Goal: Task Accomplishment & Management: Manage account settings

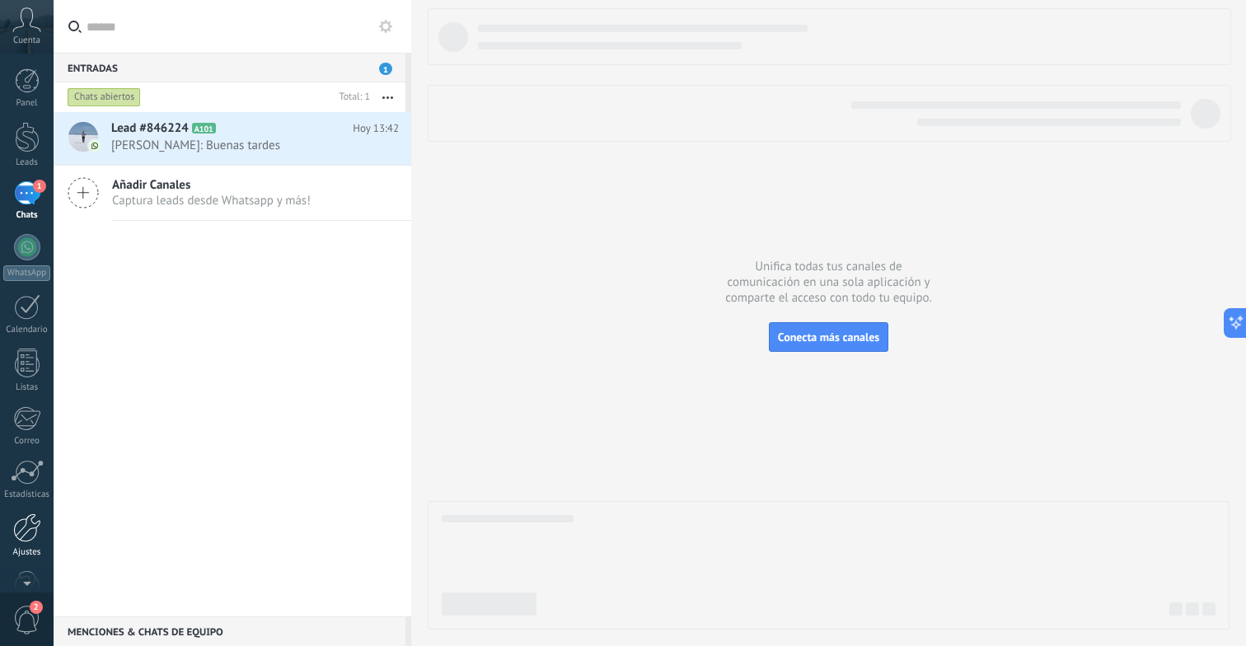
click at [19, 532] on div at bounding box center [27, 527] width 28 height 29
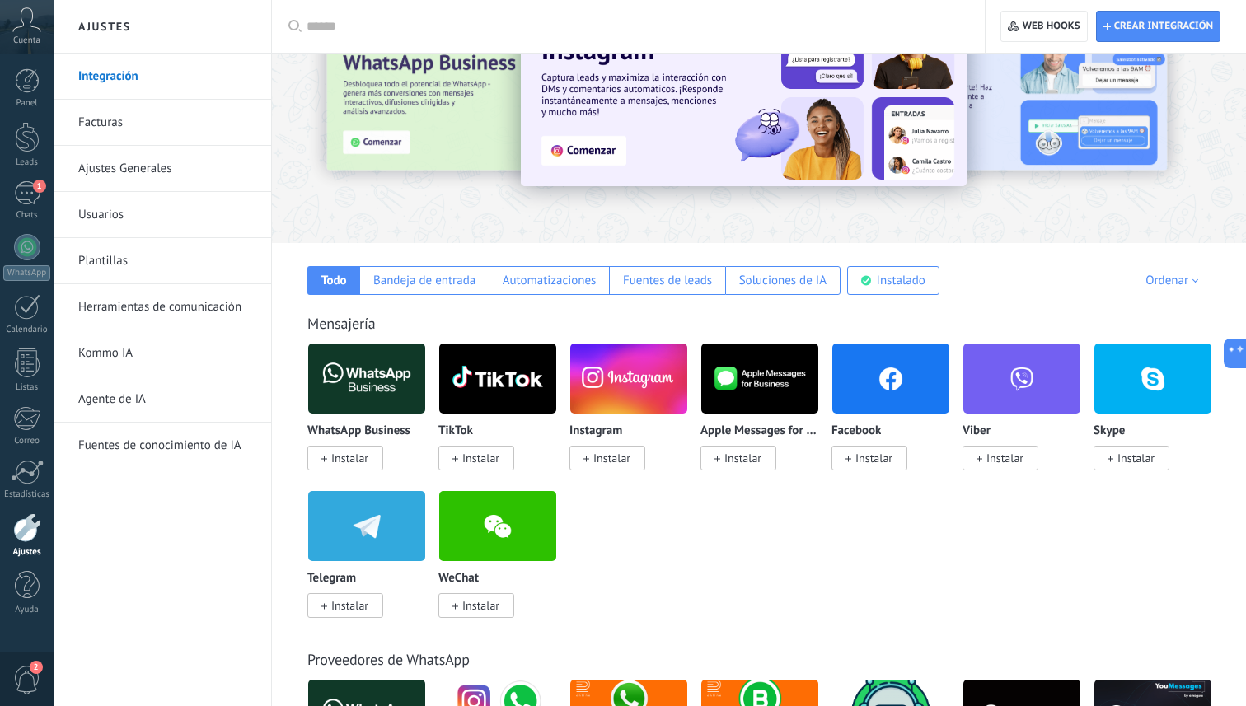
scroll to position [169, 0]
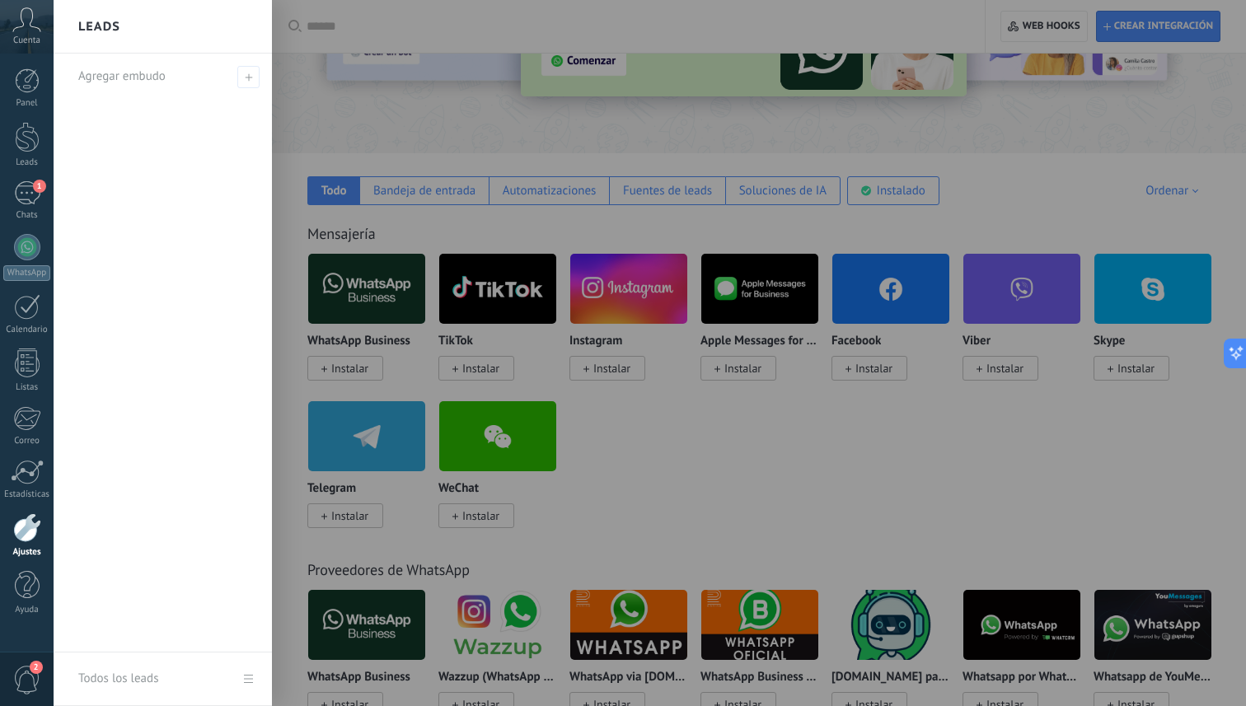
click at [20, 176] on div "Panel Leads 1 Chats WhatsApp Clientes" at bounding box center [27, 350] width 54 height 564
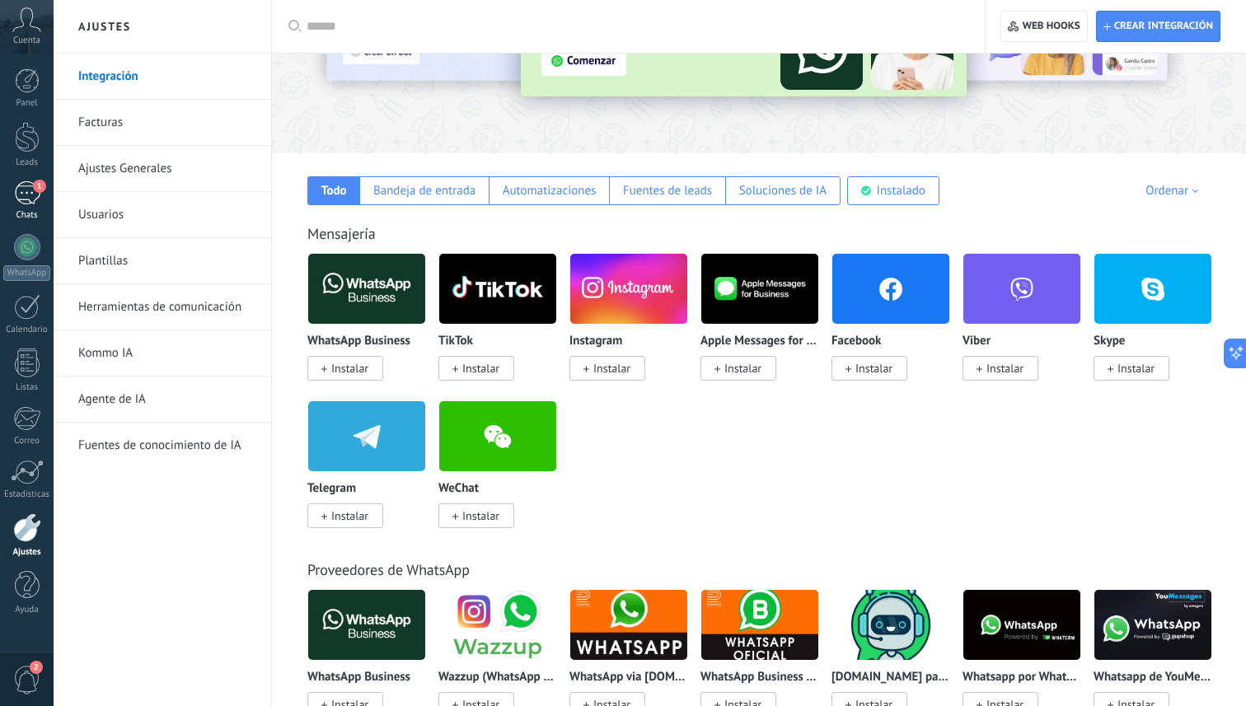
click at [24, 198] on div "1" at bounding box center [27, 193] width 26 height 24
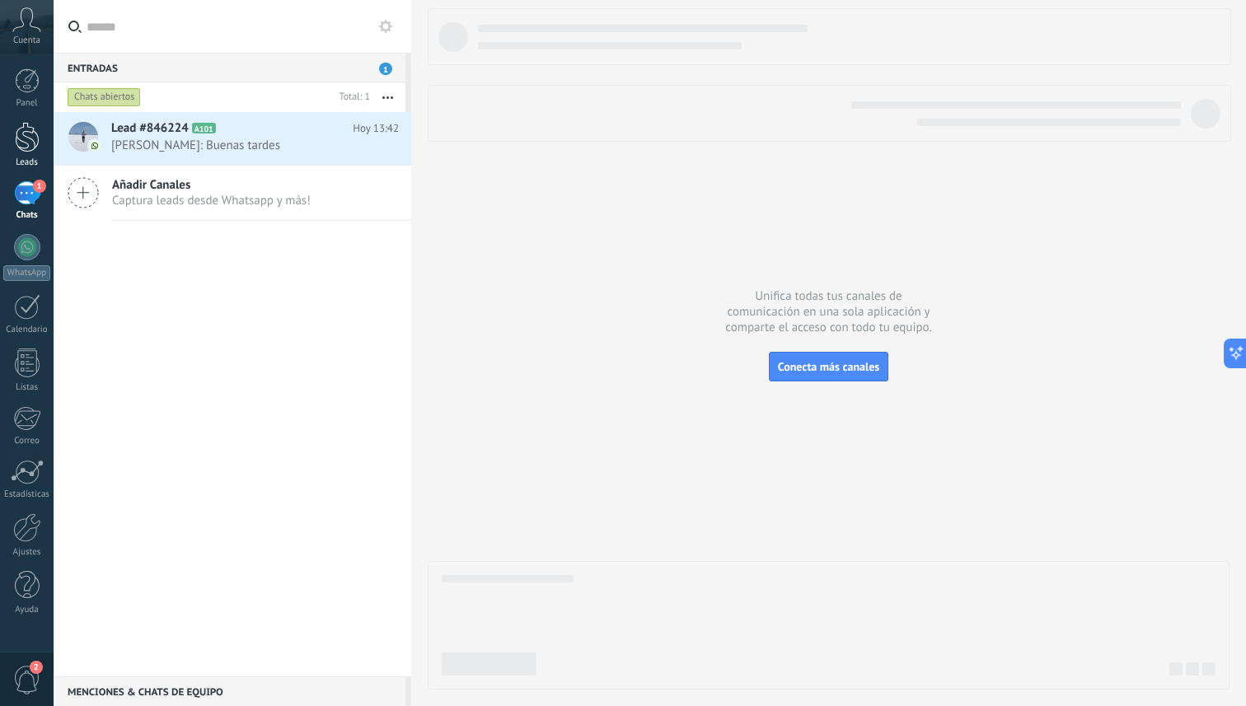
click at [37, 155] on link "Leads" at bounding box center [27, 145] width 54 height 46
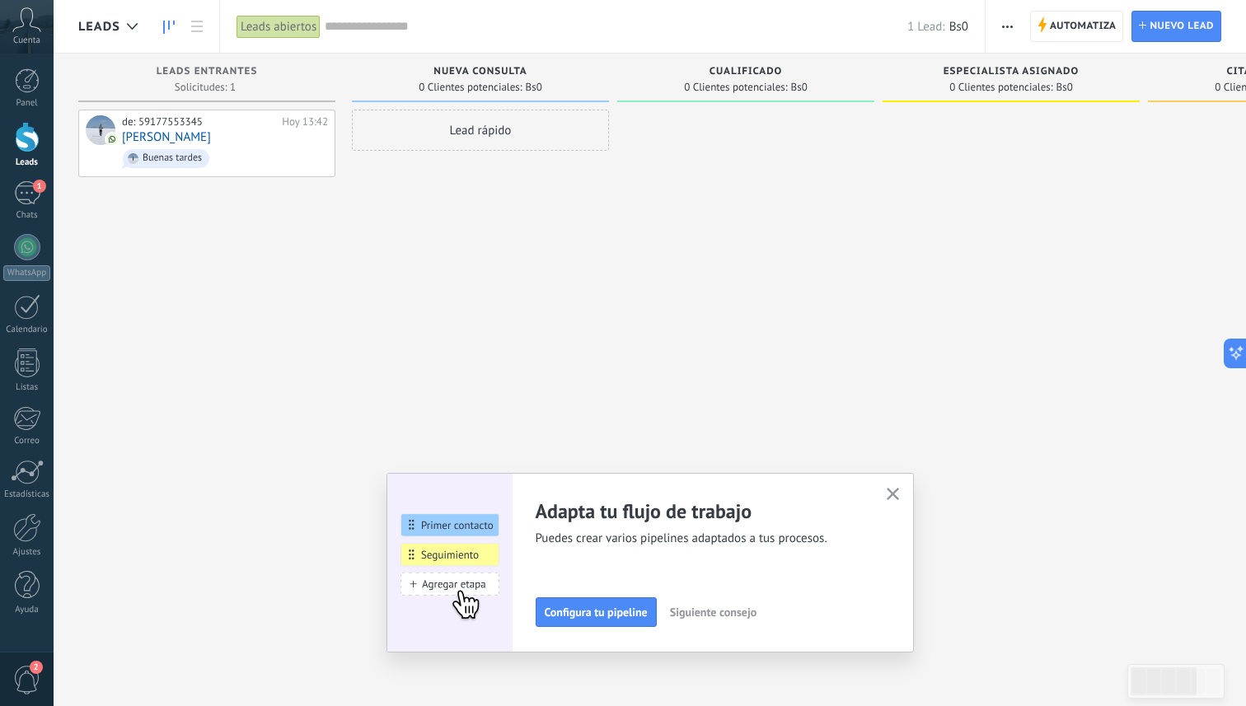
click at [896, 498] on use "button" at bounding box center [893, 494] width 12 height 12
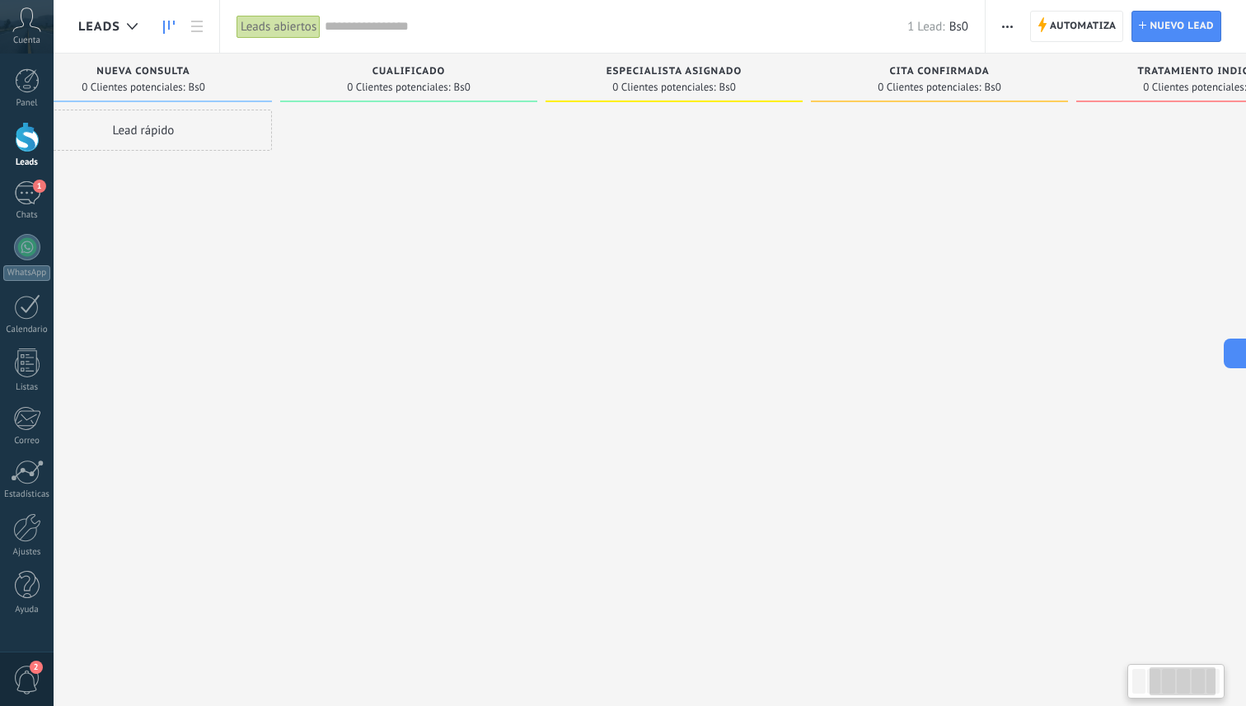
scroll to position [0, 411]
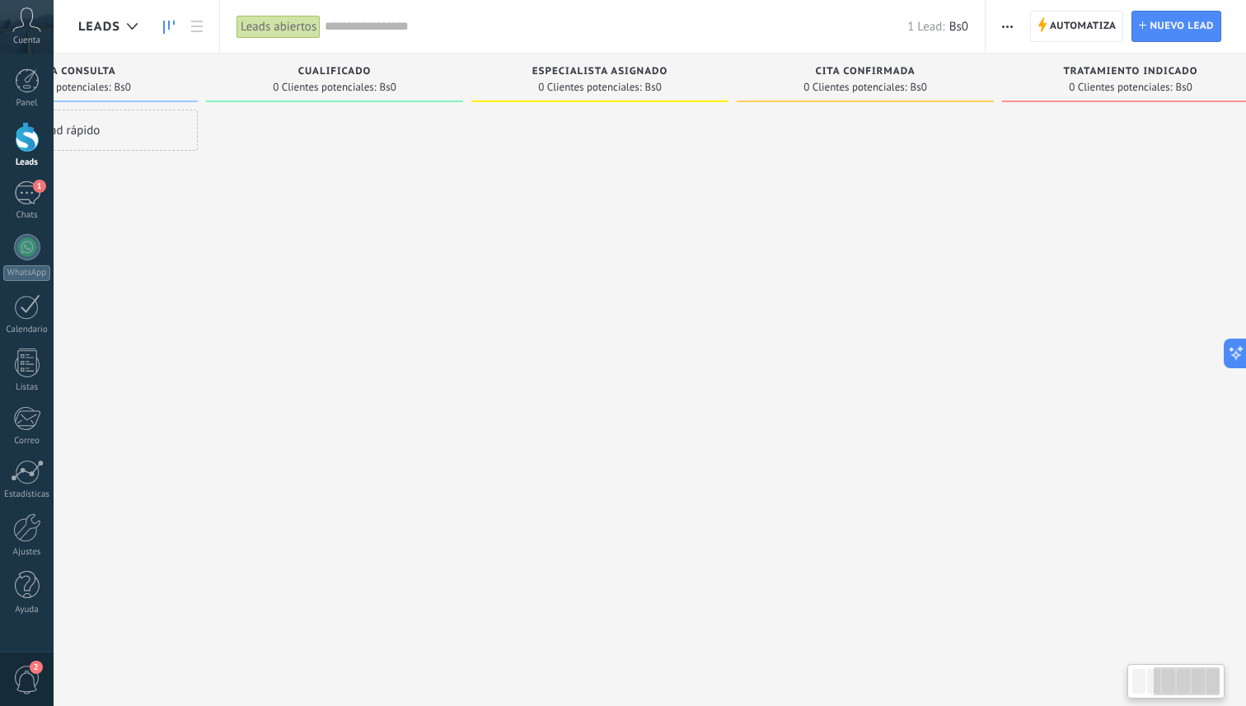
click at [1003, 26] on icon "button" at bounding box center [1007, 27] width 11 height 2
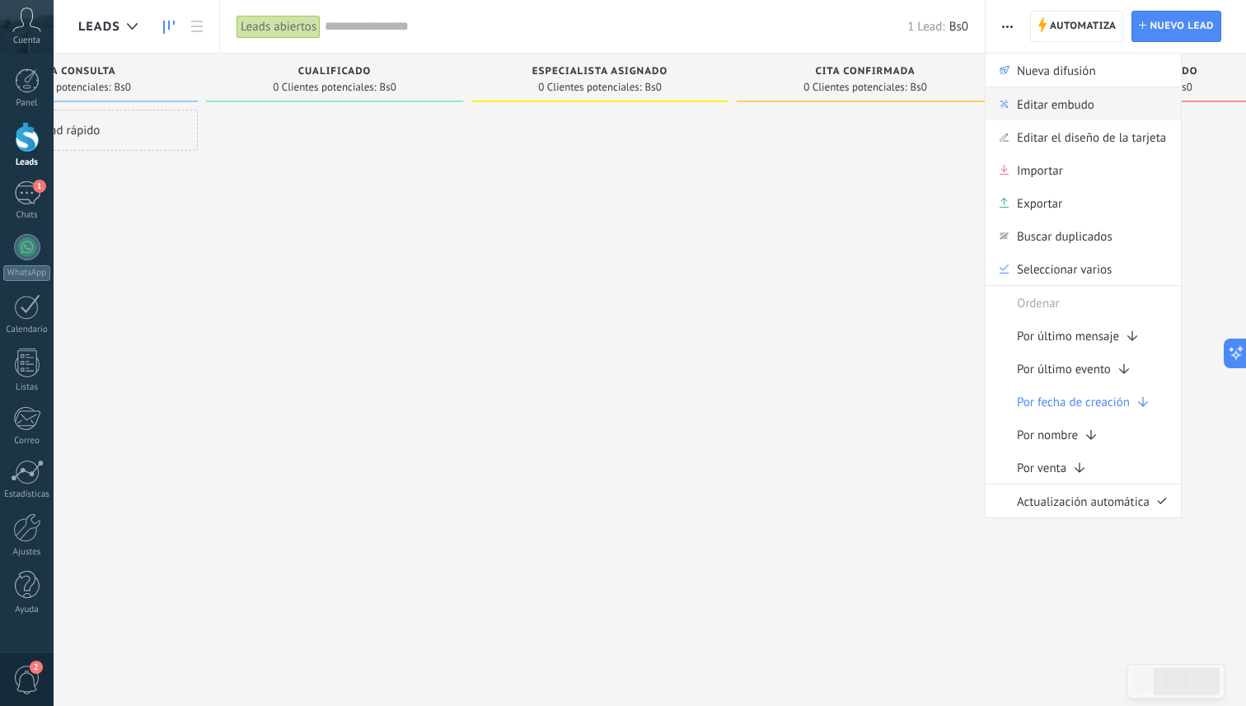
click at [1049, 106] on span "Editar embudo" at bounding box center [1055, 103] width 77 height 33
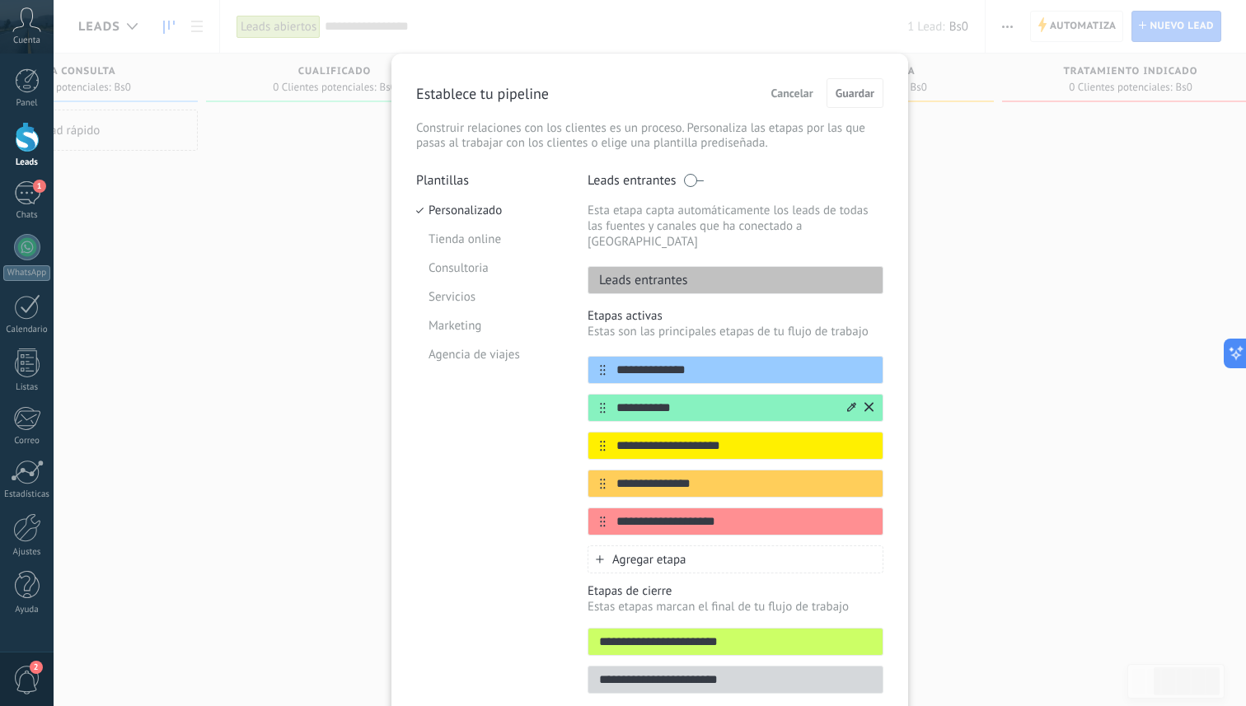
scroll to position [63, 0]
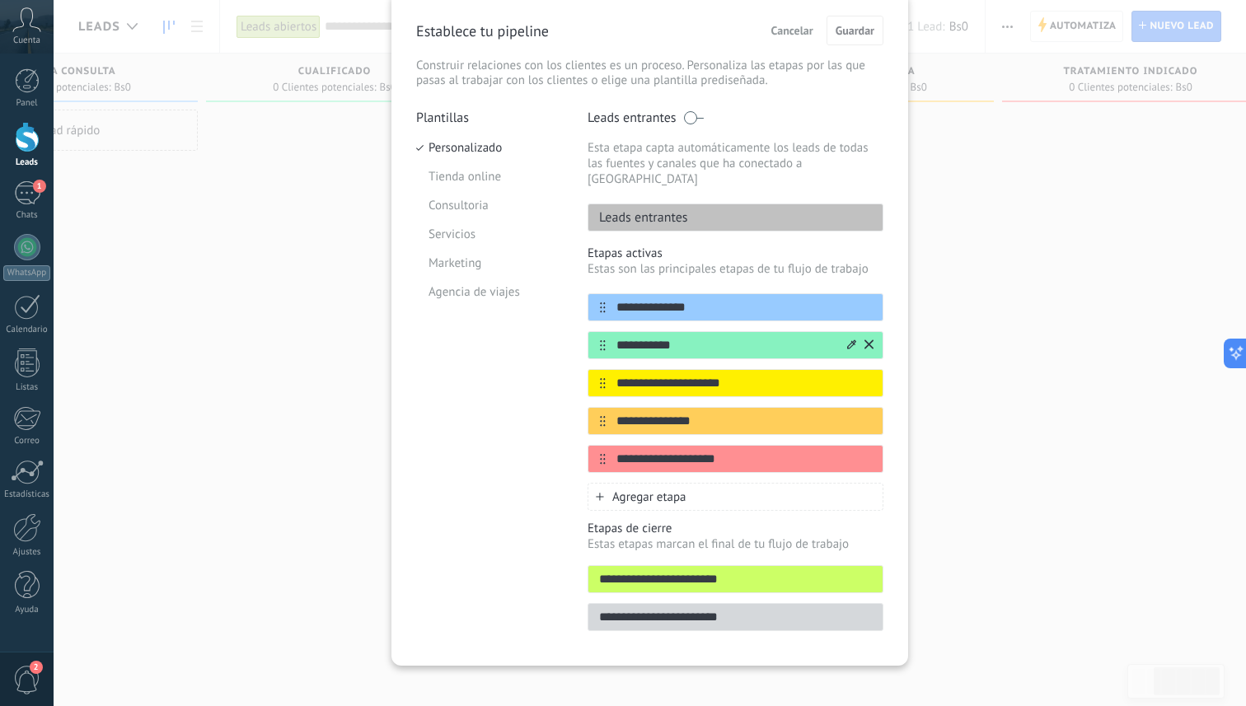
click at [712, 337] on input "**********" at bounding box center [725, 345] width 239 height 17
type input "**********"
click at [676, 375] on input "**********" at bounding box center [725, 383] width 239 height 17
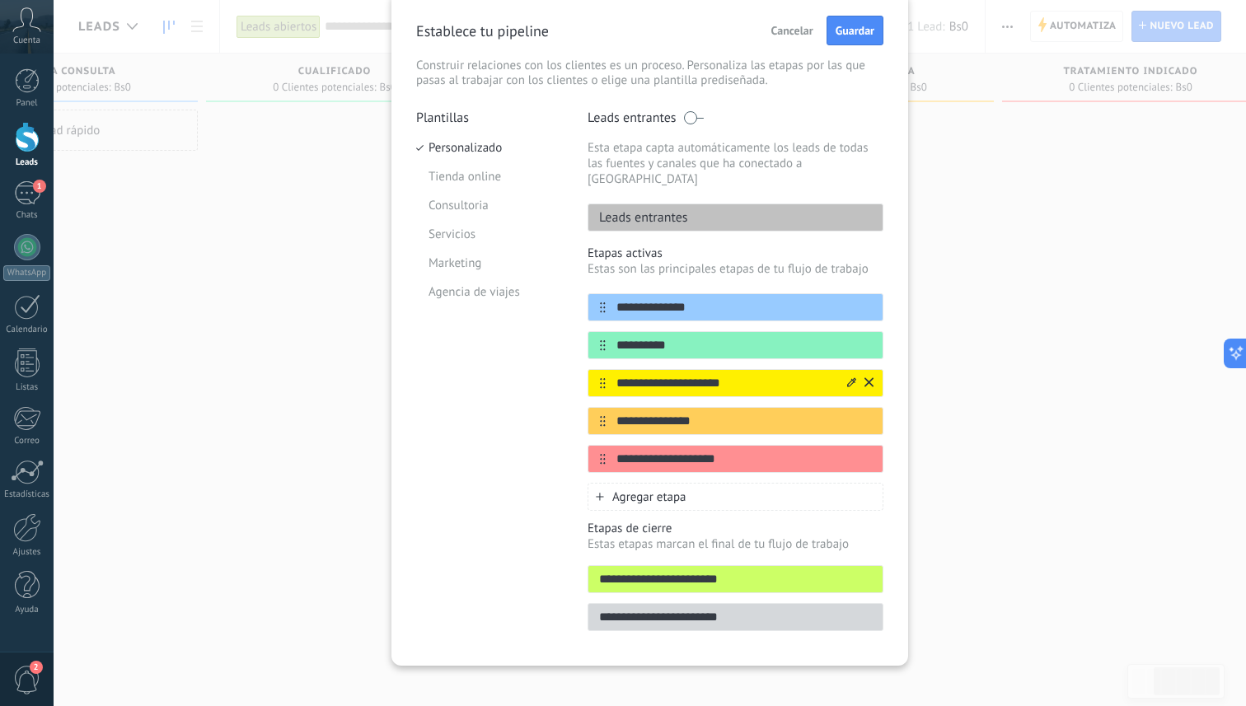
click at [676, 375] on input "**********" at bounding box center [725, 383] width 239 height 17
type input "**********"
click at [850, 47] on div "Establece tu pipeline Cancelar Guardar Construir relaciones con los clientes es…" at bounding box center [649, 52] width 467 height 73
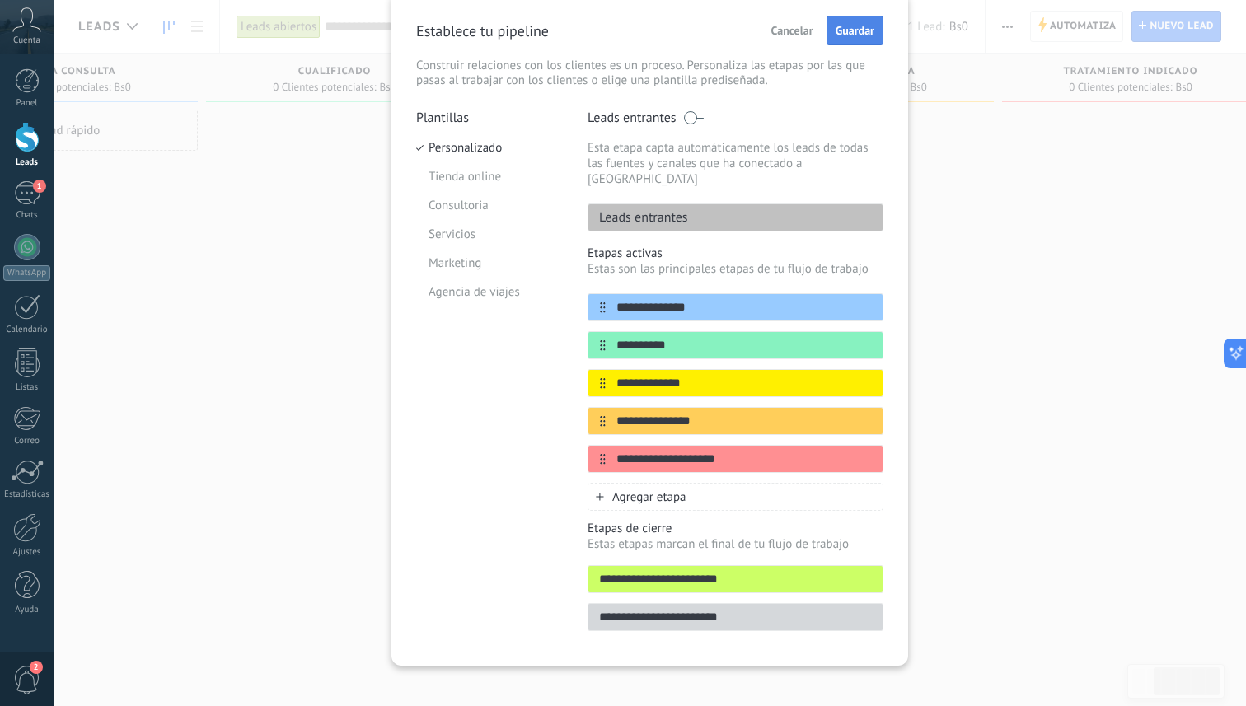
click at [850, 40] on button "Guardar" at bounding box center [854, 31] width 57 height 30
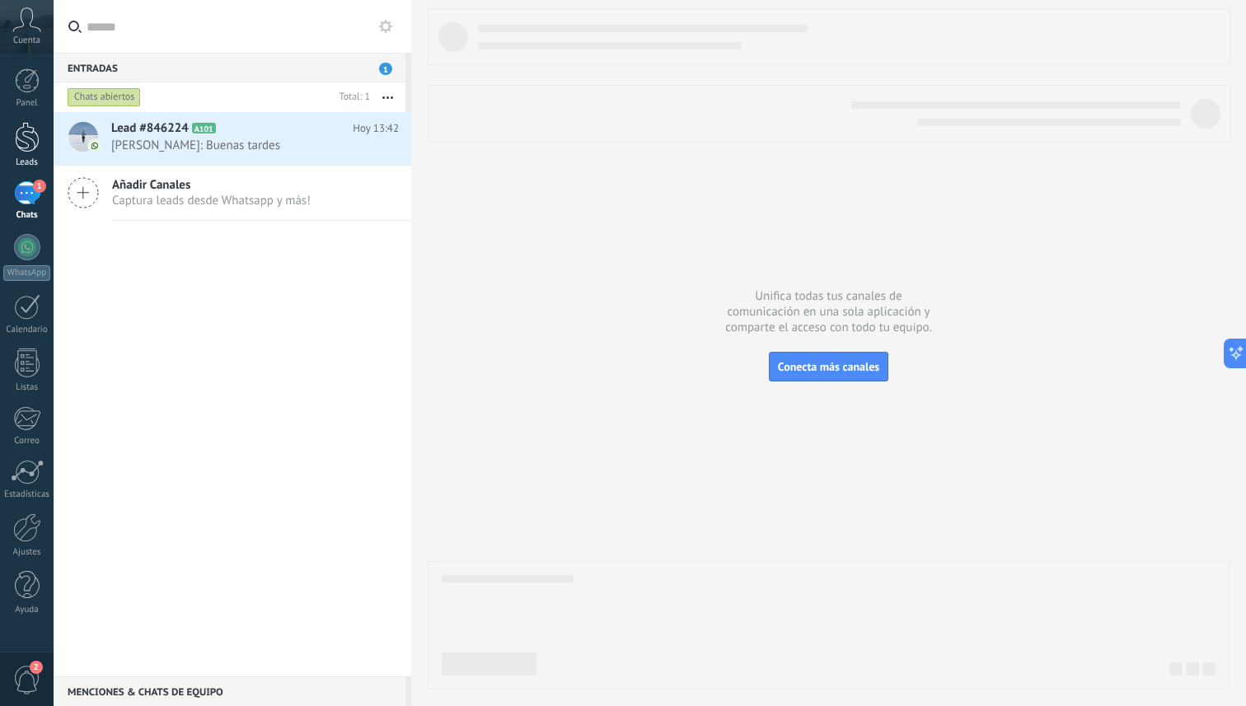
click at [34, 145] on div at bounding box center [27, 137] width 25 height 30
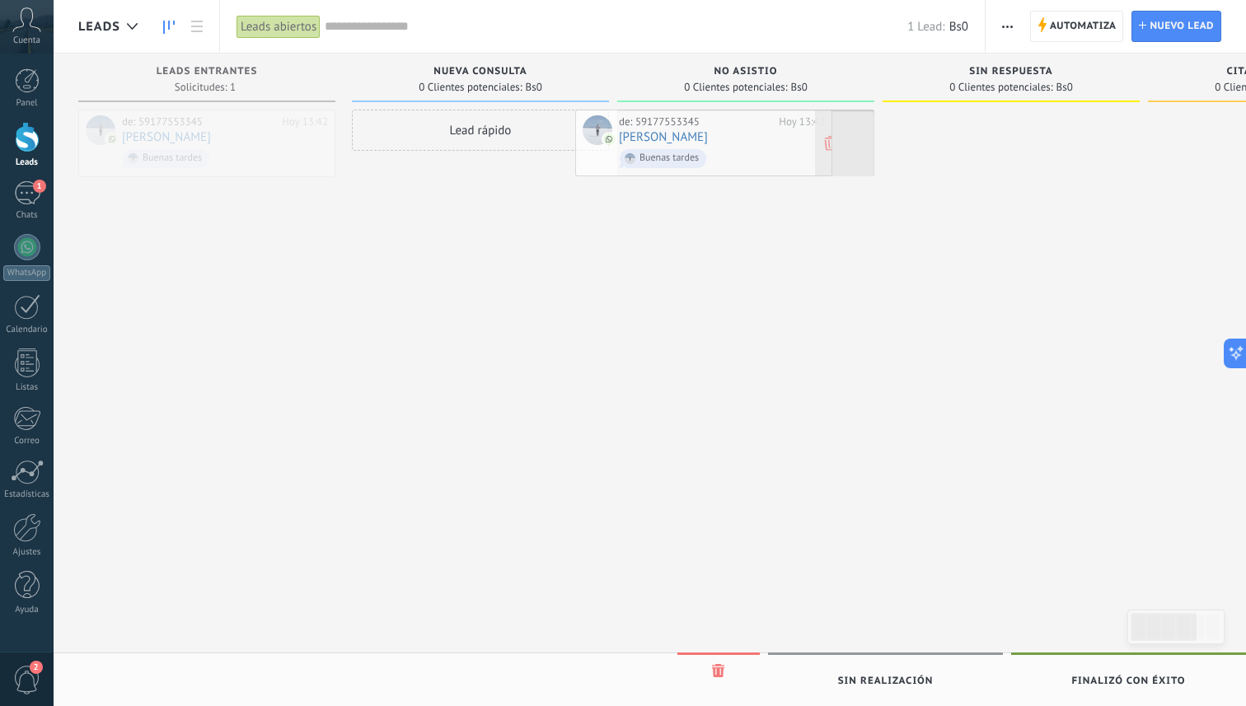
drag, startPoint x: 250, startPoint y: 138, endPoint x: 747, endPoint y: 138, distance: 496.9
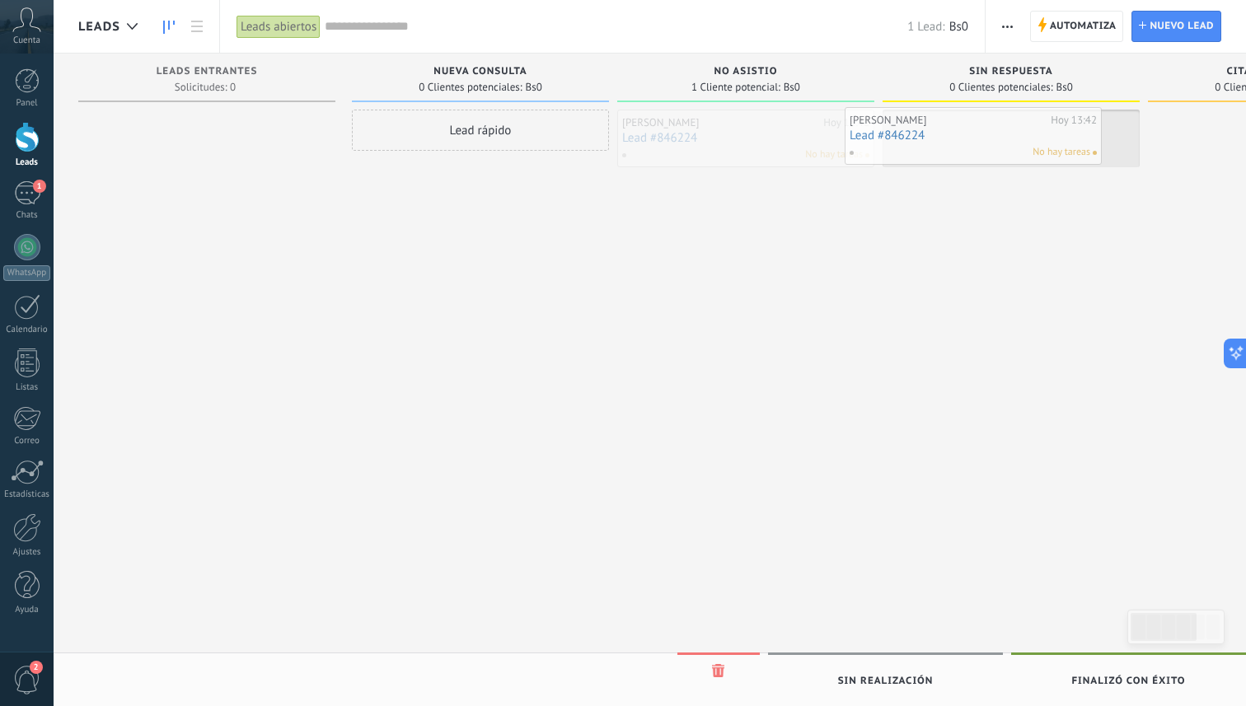
drag, startPoint x: 747, startPoint y: 133, endPoint x: 975, endPoint y: 131, distance: 227.4
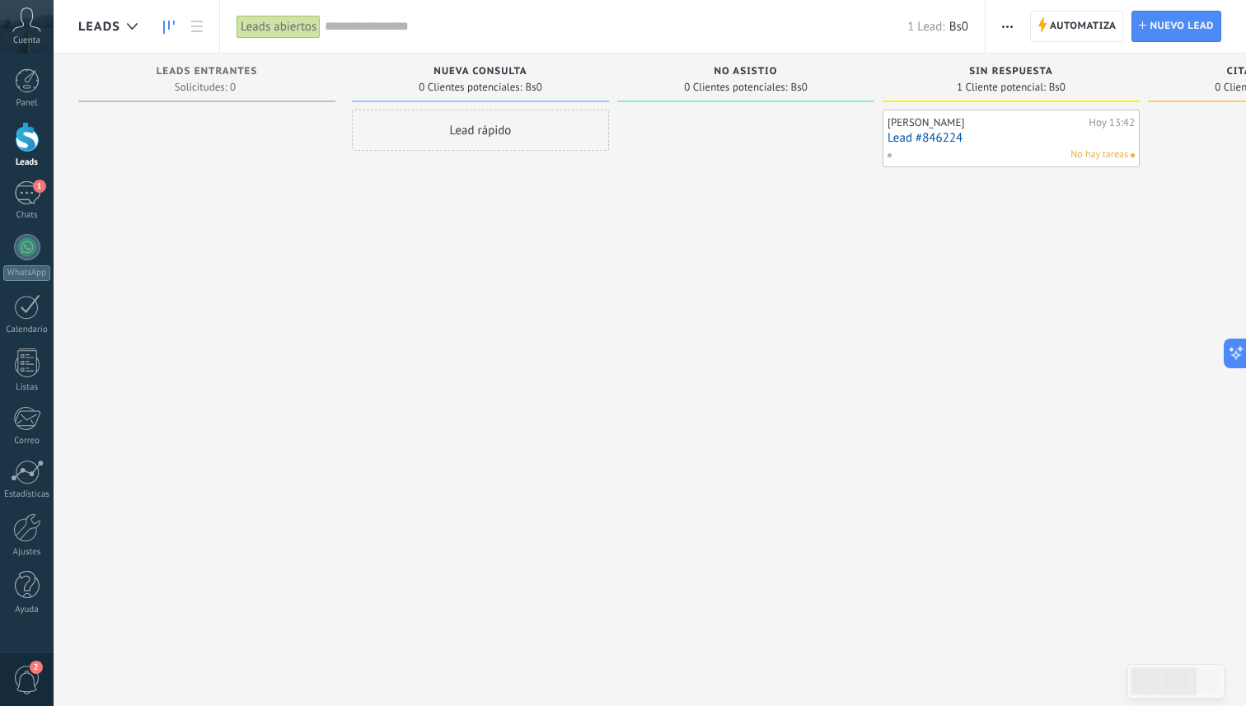
click at [1006, 147] on div "No hay tareas" at bounding box center [1007, 154] width 241 height 15
click at [944, 127] on div "[PERSON_NAME]" at bounding box center [985, 122] width 197 height 13
click at [26, 201] on div "1" at bounding box center [27, 193] width 26 height 24
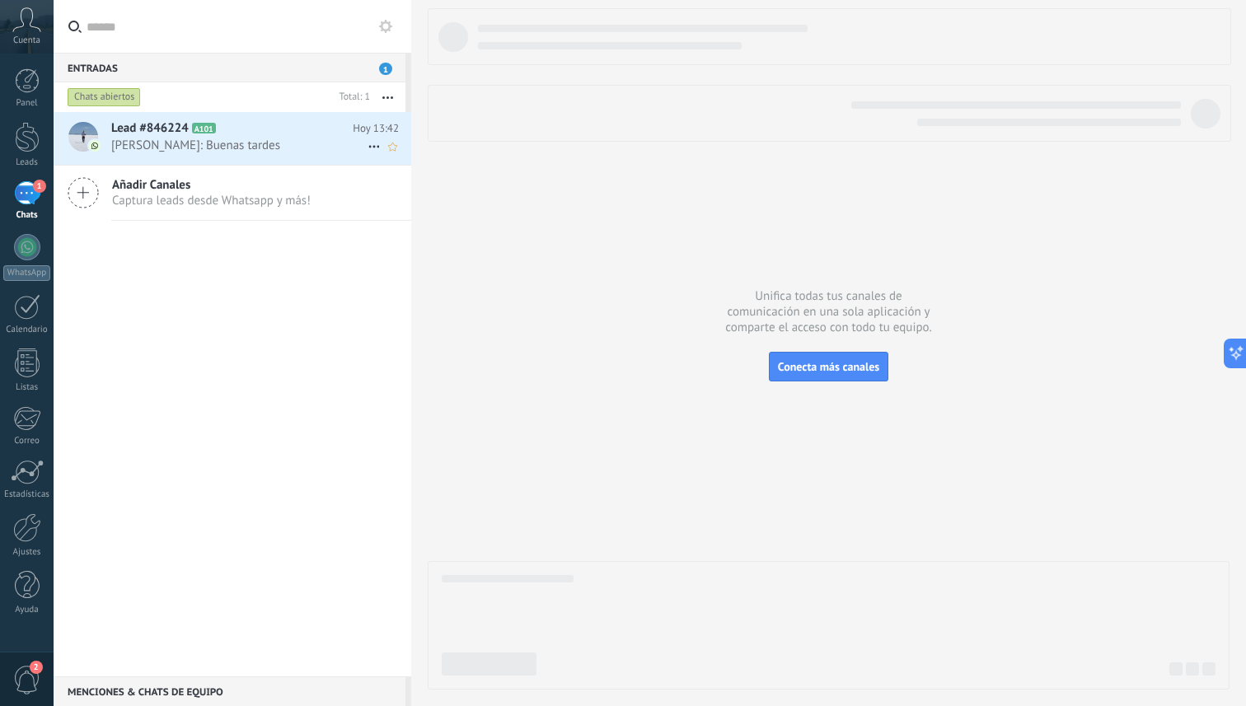
click at [143, 138] on span "[PERSON_NAME]: Buenas tardes" at bounding box center [239, 146] width 256 height 16
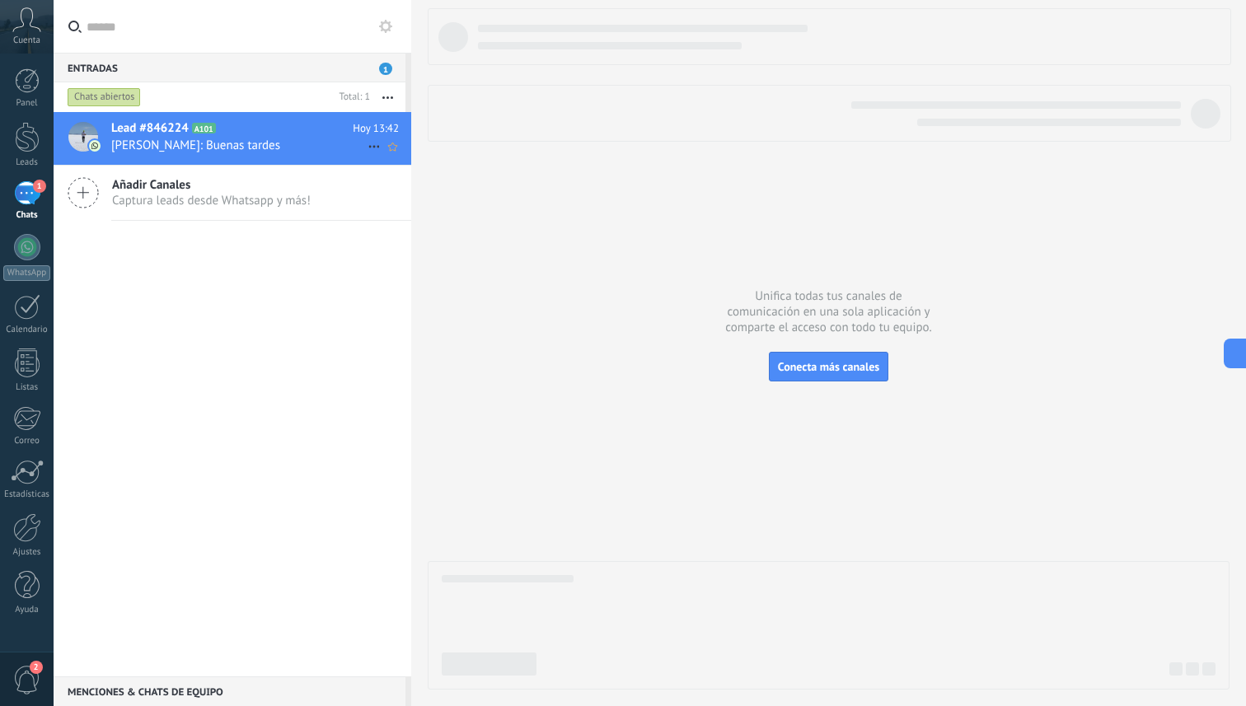
click at [162, 134] on span "Lead #846224" at bounding box center [149, 128] width 77 height 16
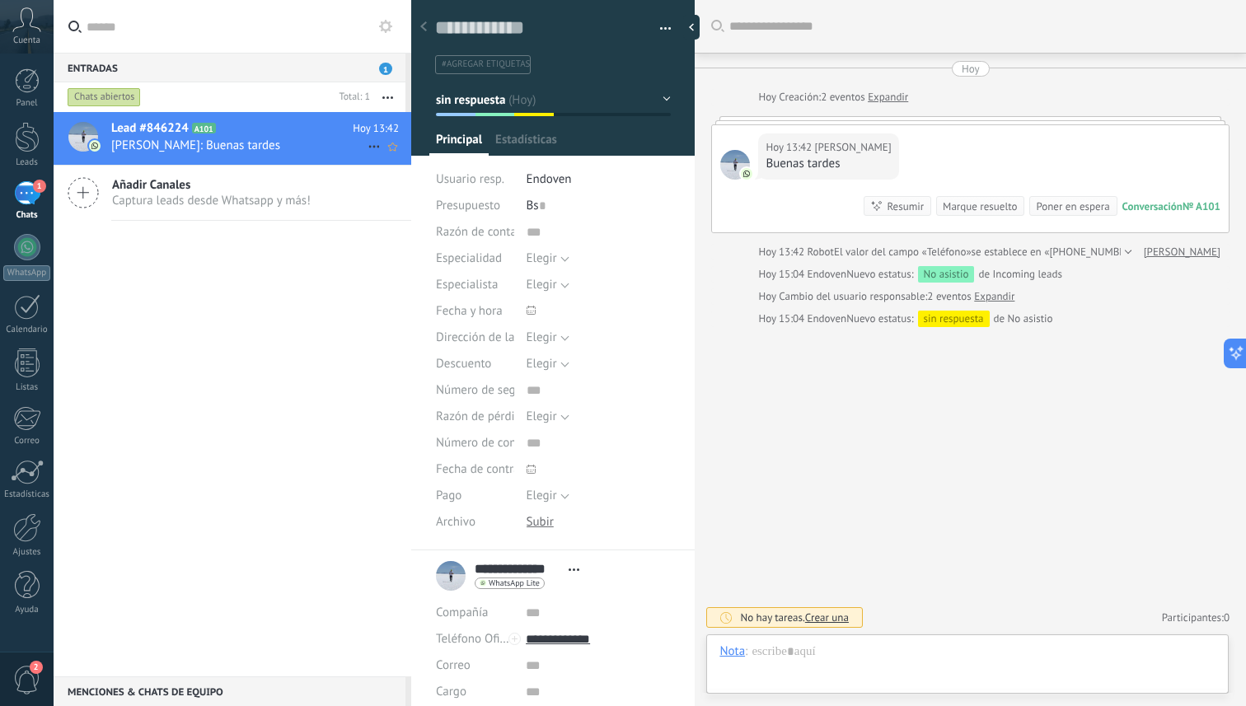
scroll to position [25, 0]
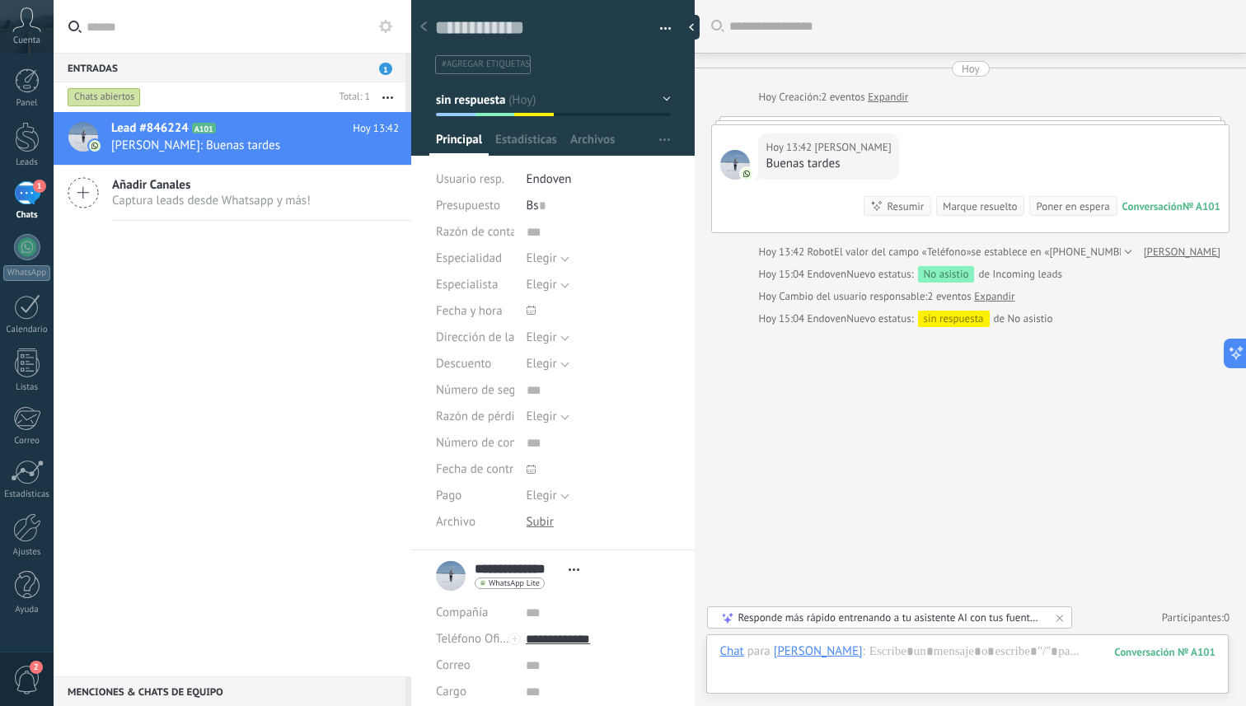
click at [656, 101] on button "sin respuesta" at bounding box center [553, 100] width 235 height 30
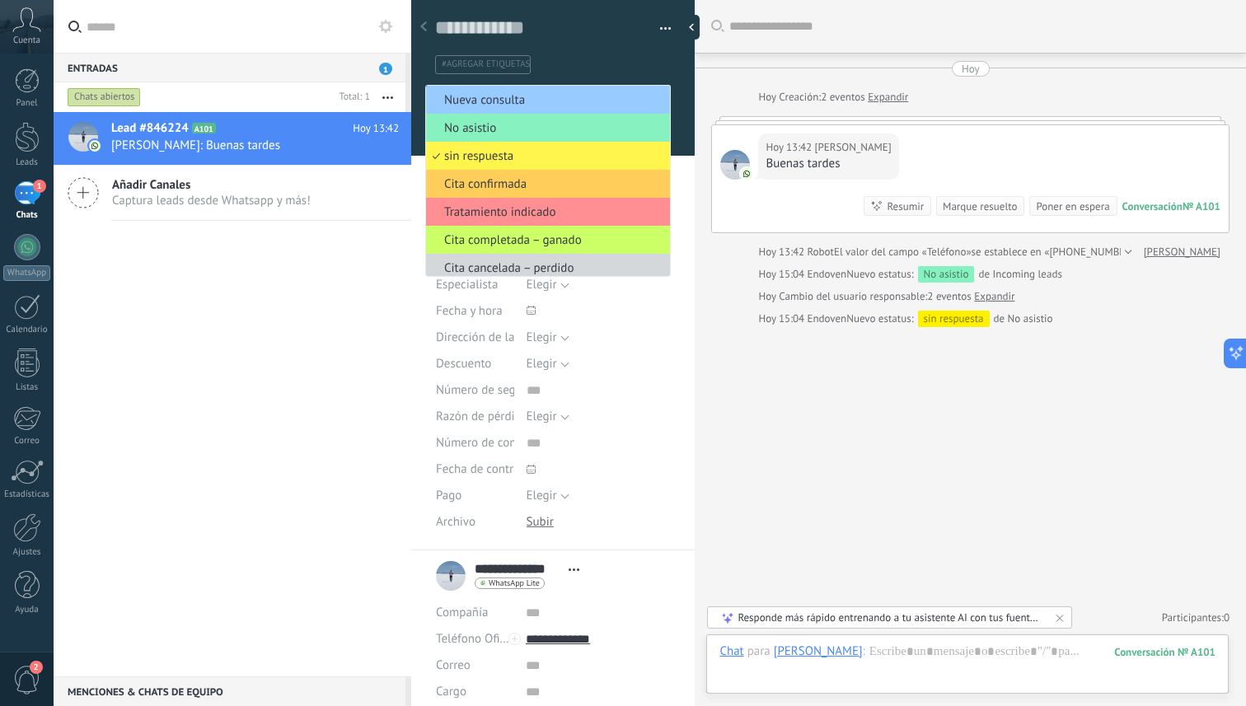
click at [531, 159] on span "sin respuesta" at bounding box center [545, 156] width 239 height 16
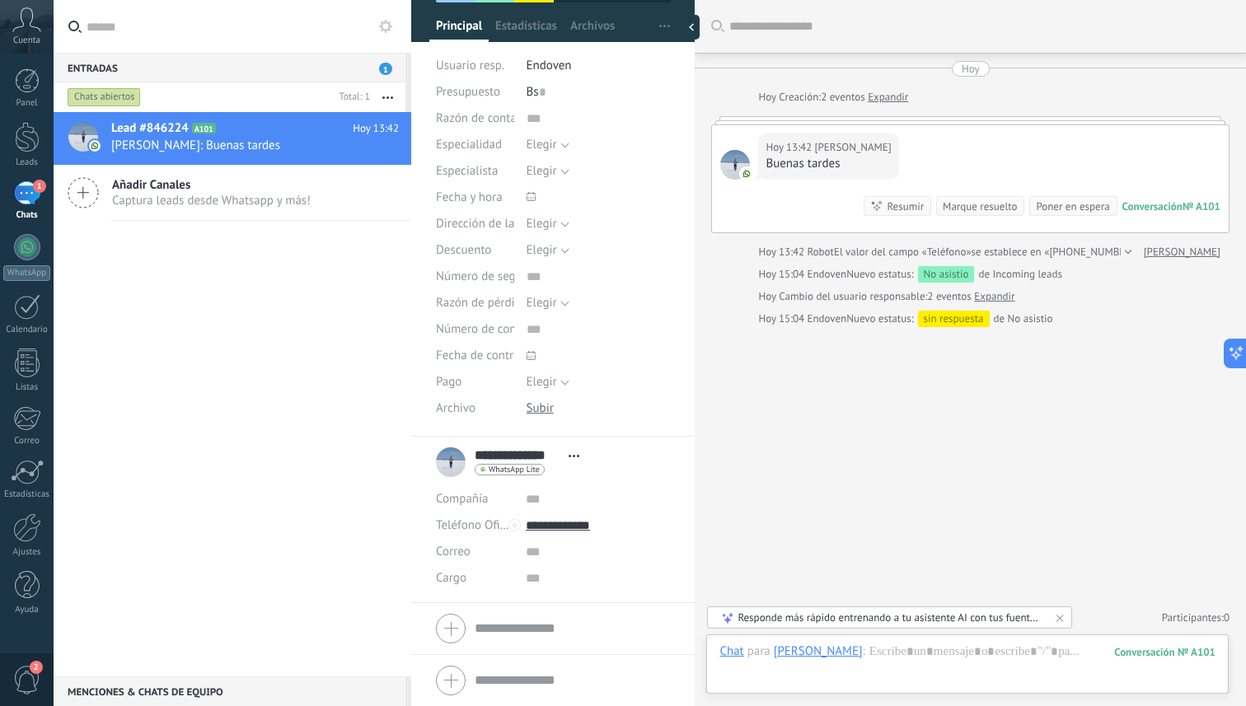
scroll to position [115, 0]
click at [31, 364] on div at bounding box center [27, 363] width 25 height 29
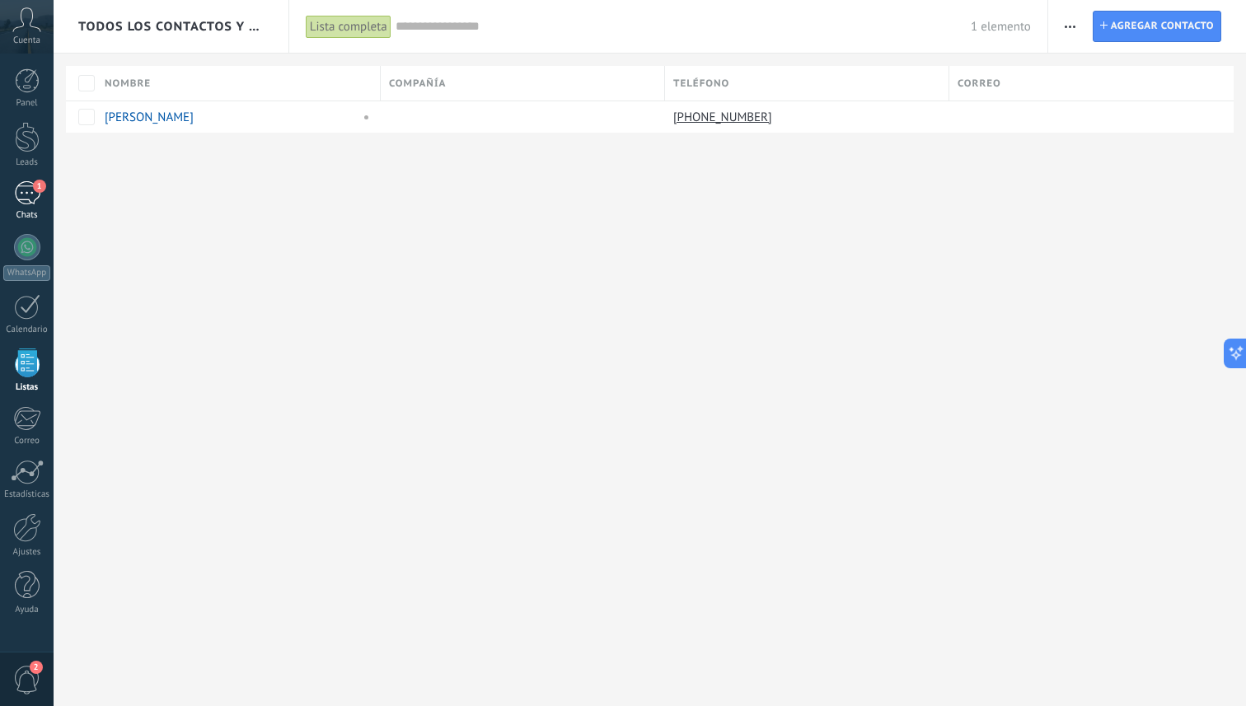
click at [43, 208] on link "1 Chats" at bounding box center [27, 201] width 54 height 40
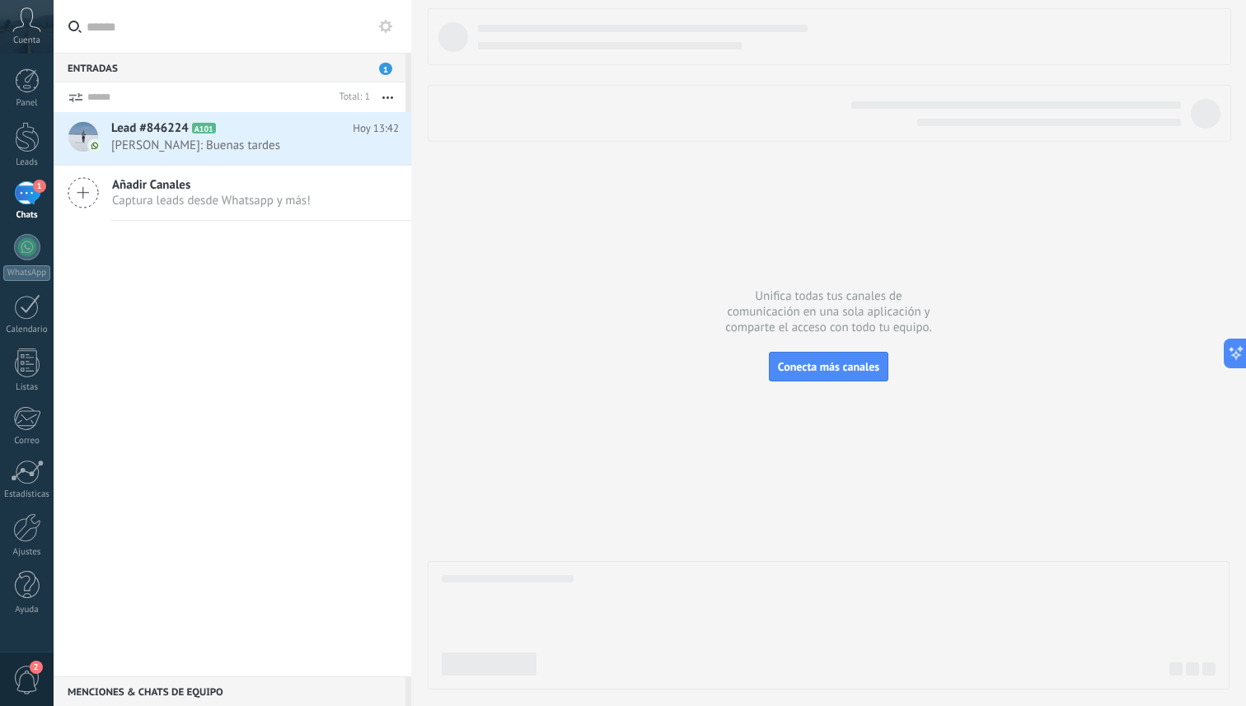
click at [23, 30] on icon at bounding box center [26, 19] width 29 height 25
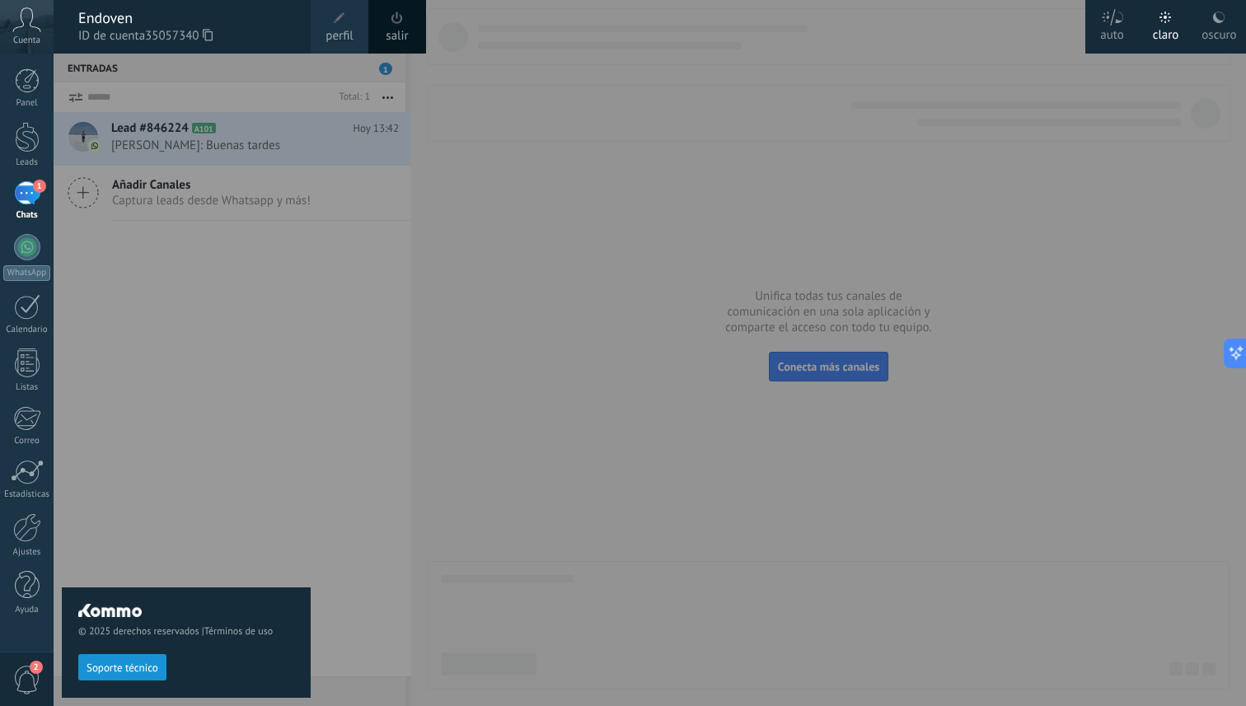
click at [25, 26] on icon at bounding box center [26, 19] width 29 height 25
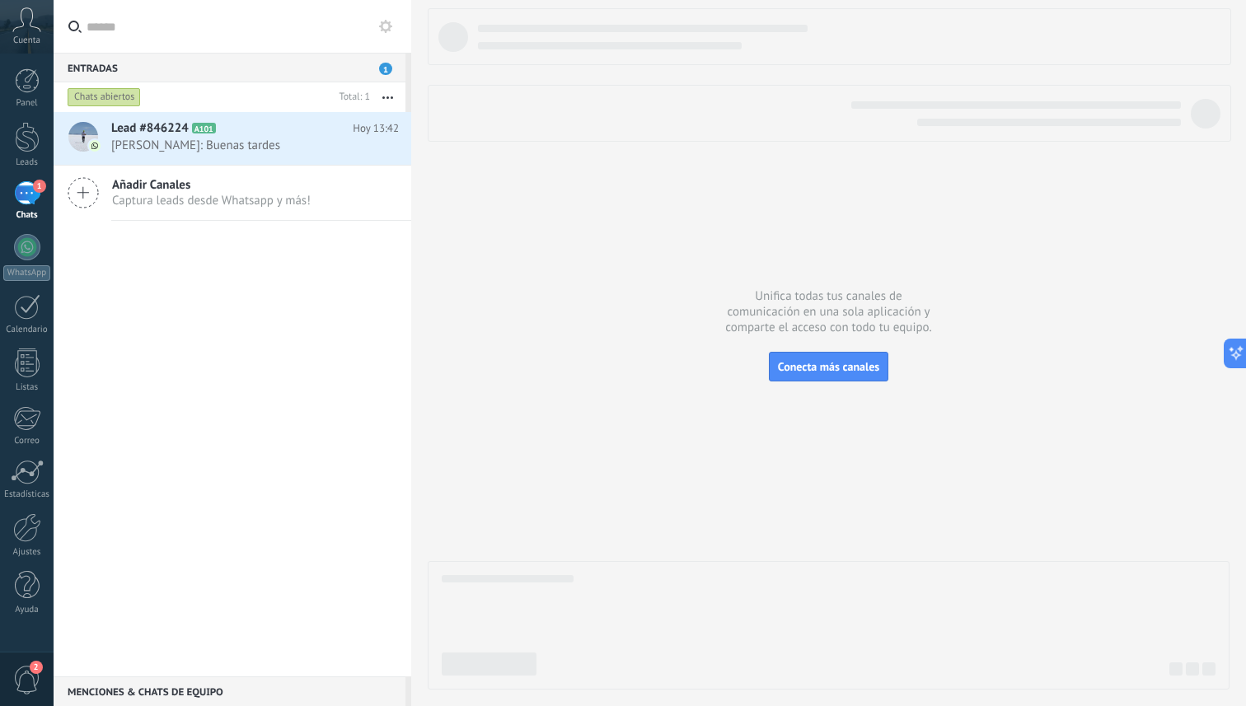
click at [26, 29] on icon at bounding box center [26, 19] width 29 height 25
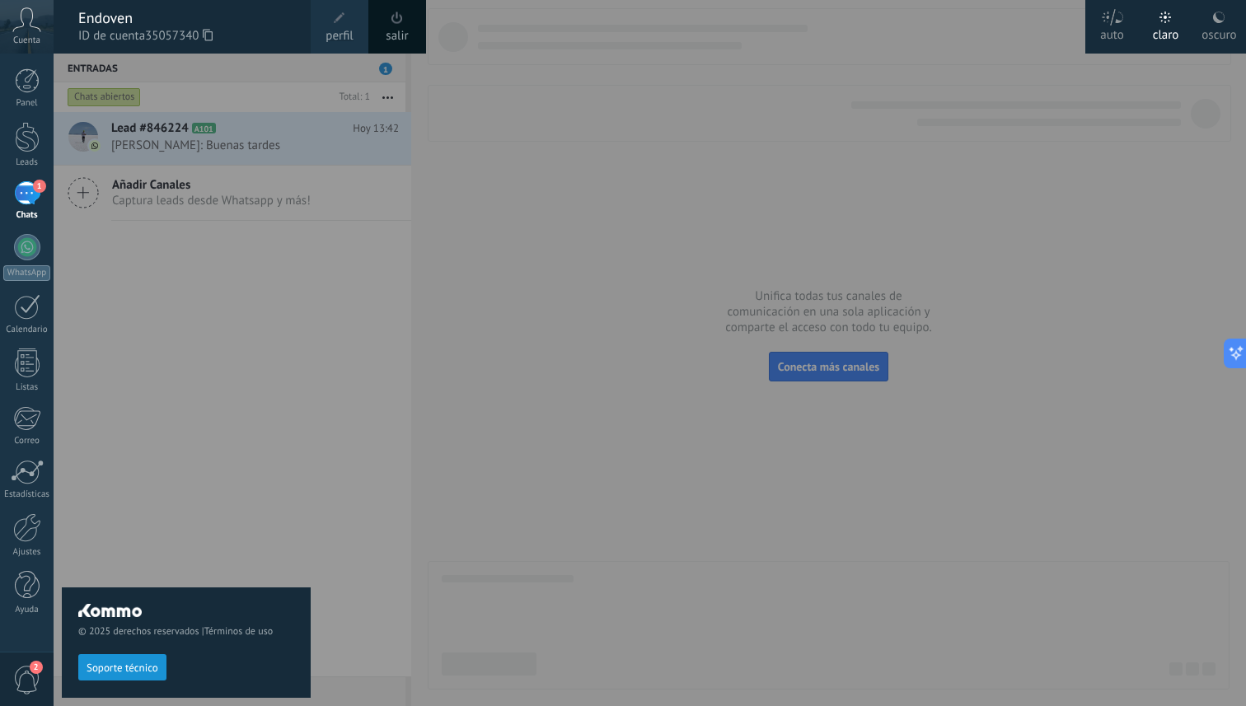
click at [26, 29] on icon at bounding box center [26, 19] width 29 height 25
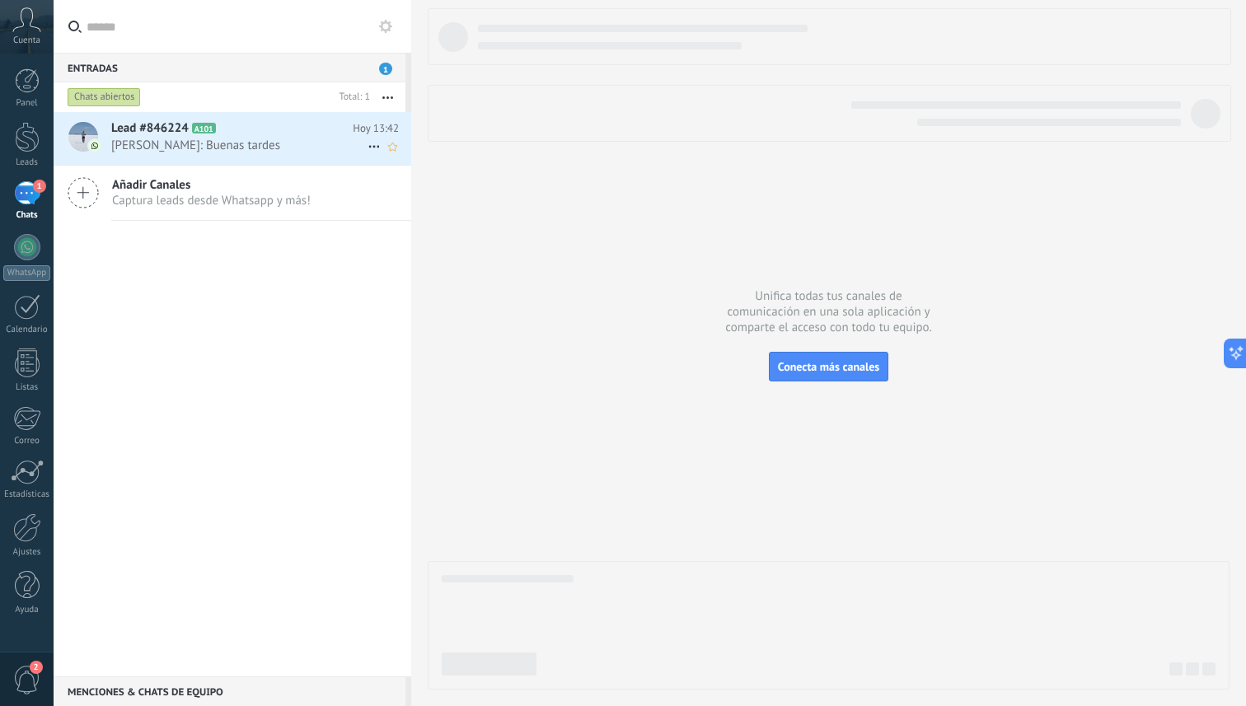
click at [189, 163] on div "Lead #846224 A101 [DATE] 13:42 [PERSON_NAME]: Buenas tardes" at bounding box center [261, 138] width 300 height 52
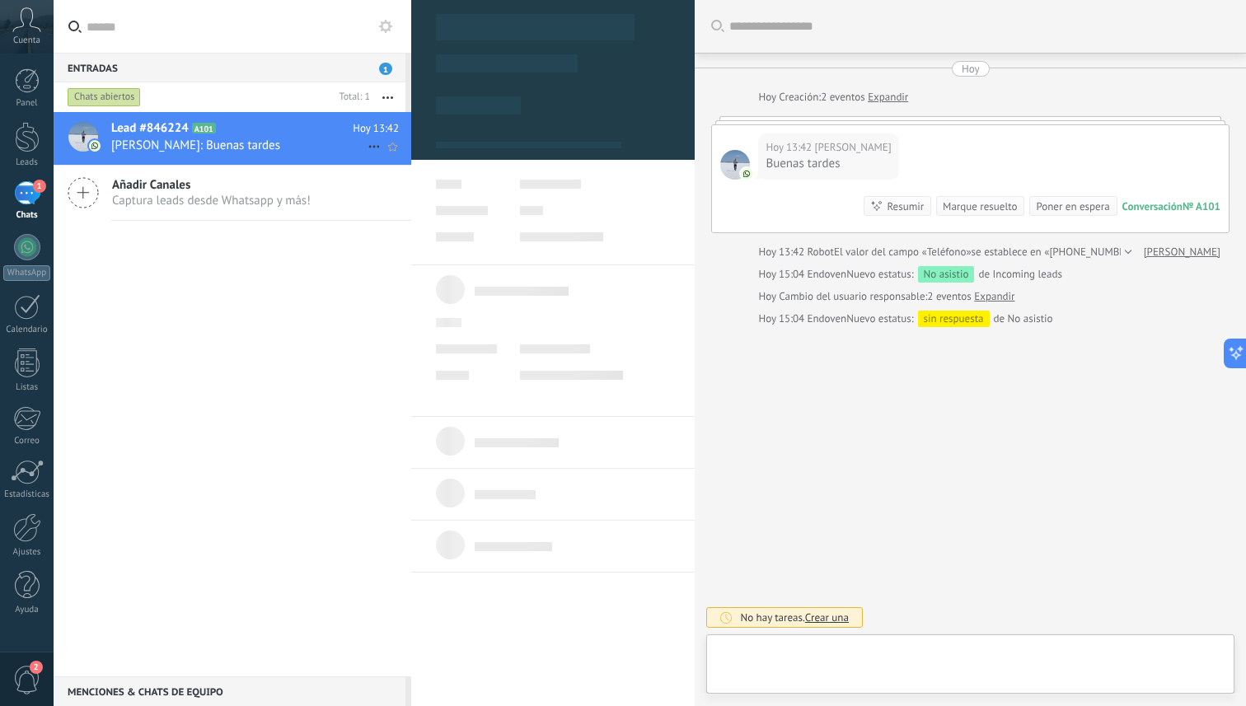
type textarea "**********"
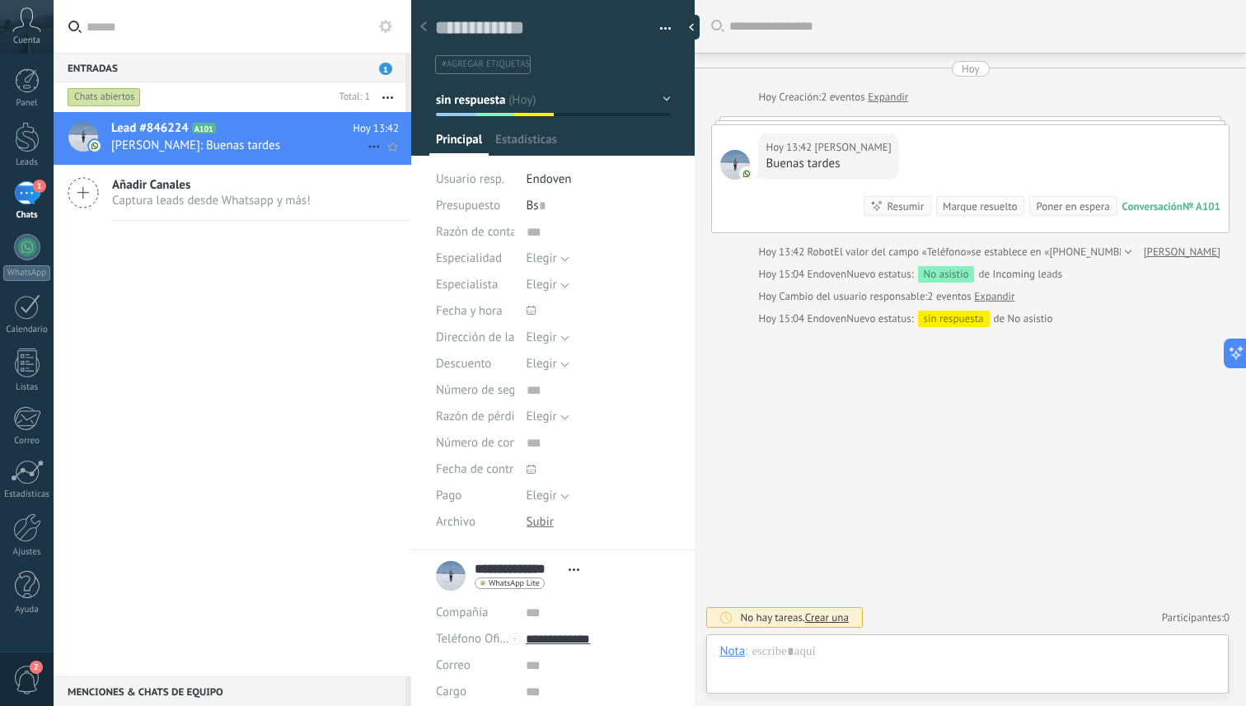
scroll to position [25, 0]
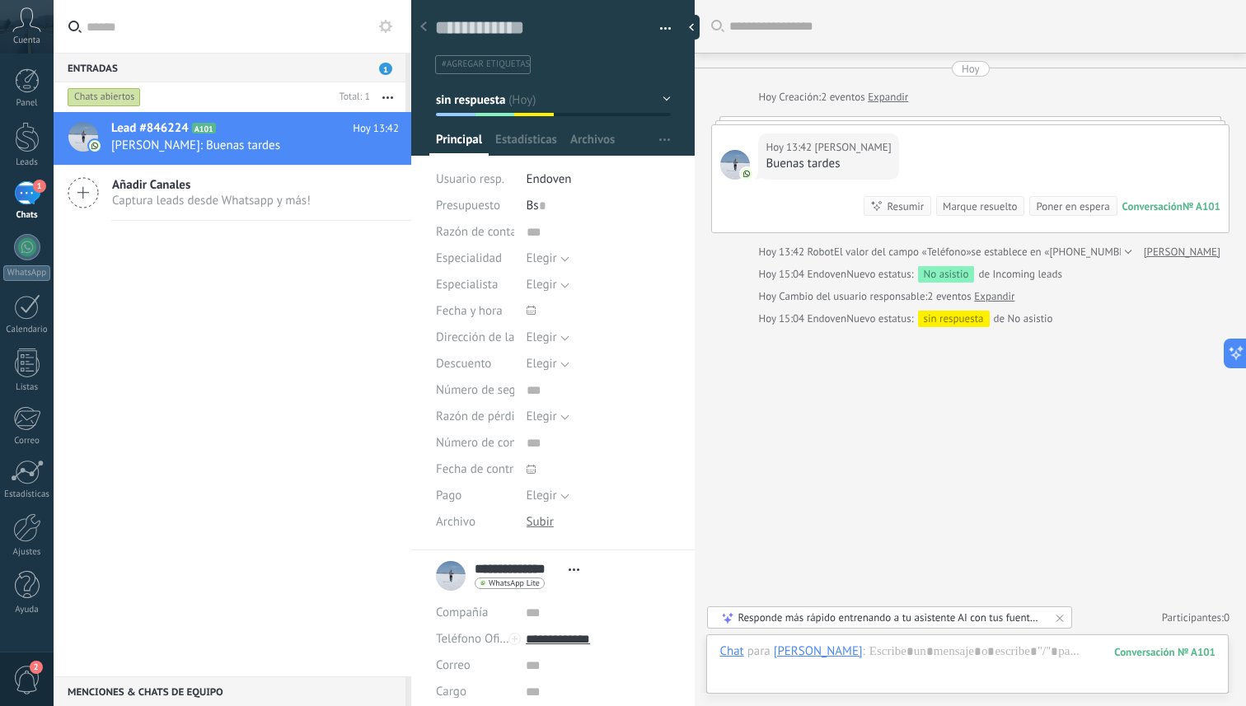
click at [662, 23] on button "button" at bounding box center [660, 28] width 24 height 25
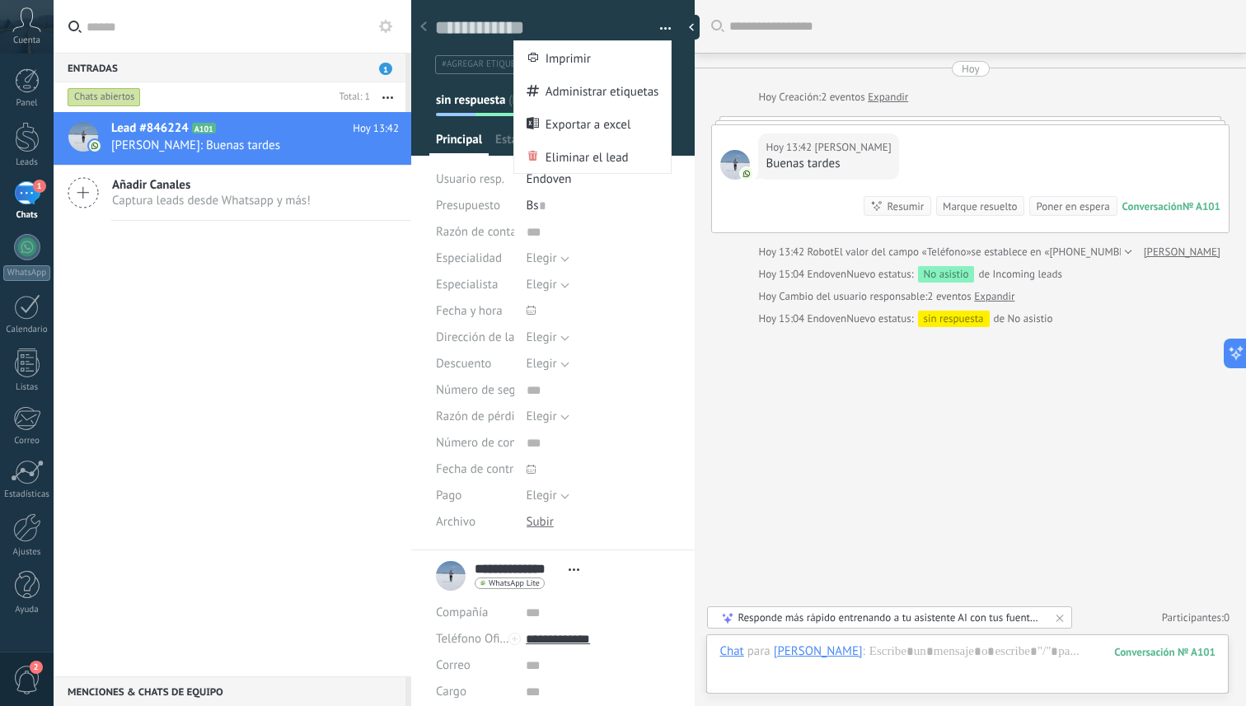
click at [30, 199] on div "1" at bounding box center [27, 193] width 26 height 24
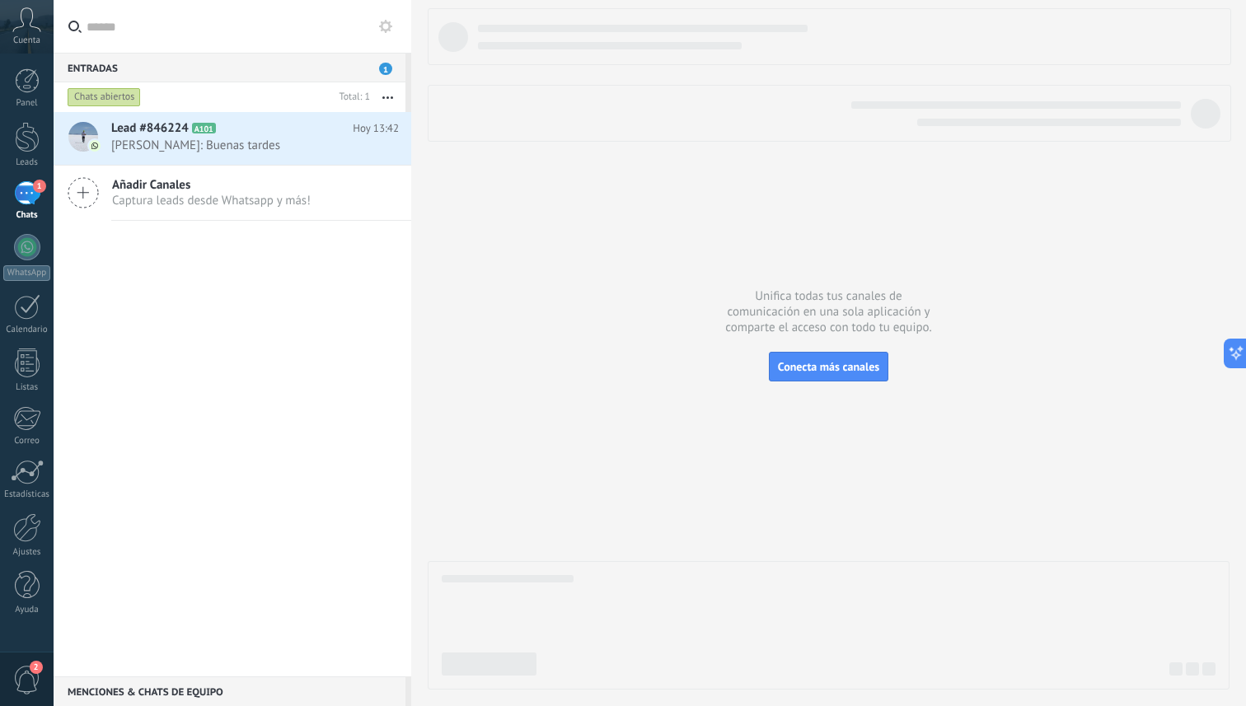
click at [386, 21] on use at bounding box center [385, 26] width 13 height 13
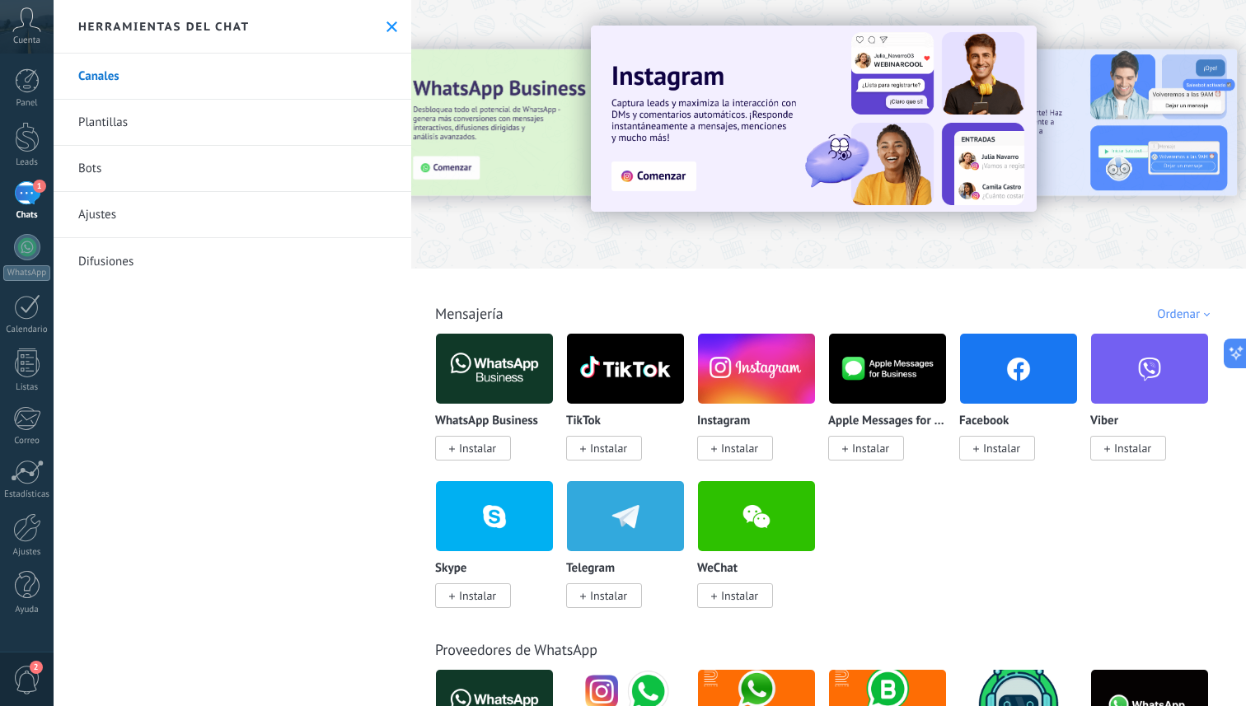
click at [161, 116] on link "Plantillas" at bounding box center [233, 123] width 358 height 46
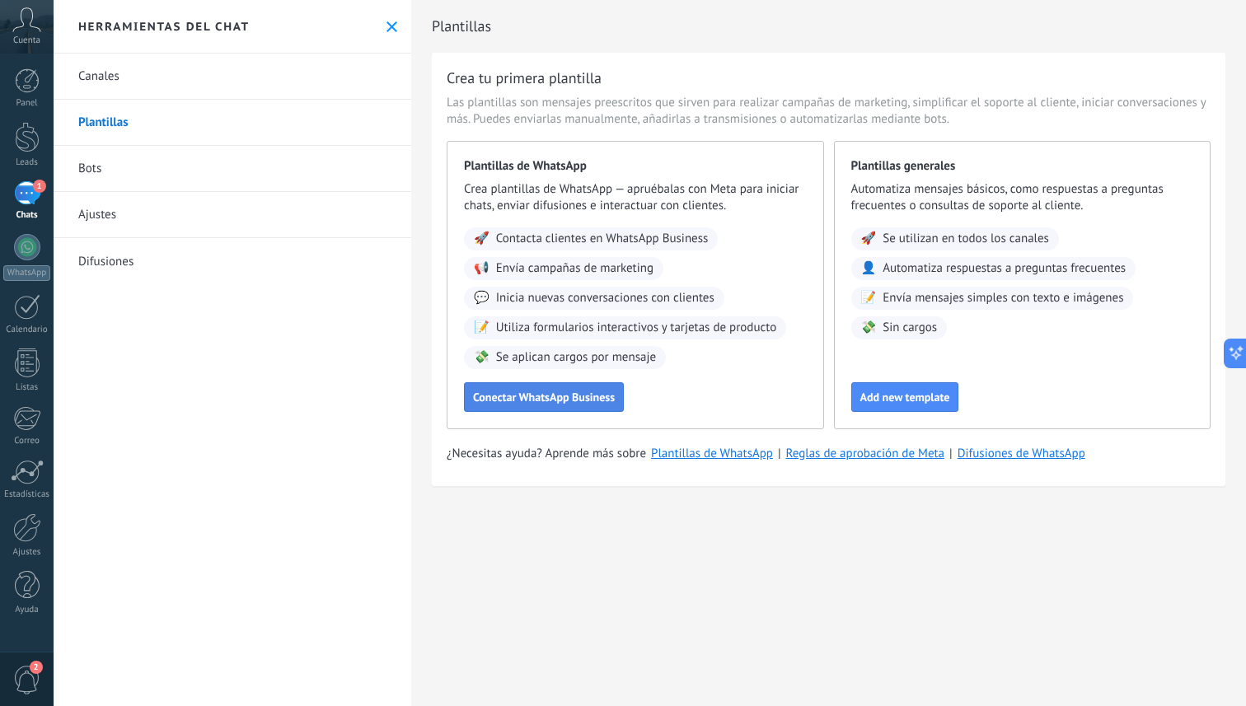
click at [570, 403] on span "Conectar WhatsApp Business" at bounding box center [544, 397] width 142 height 12
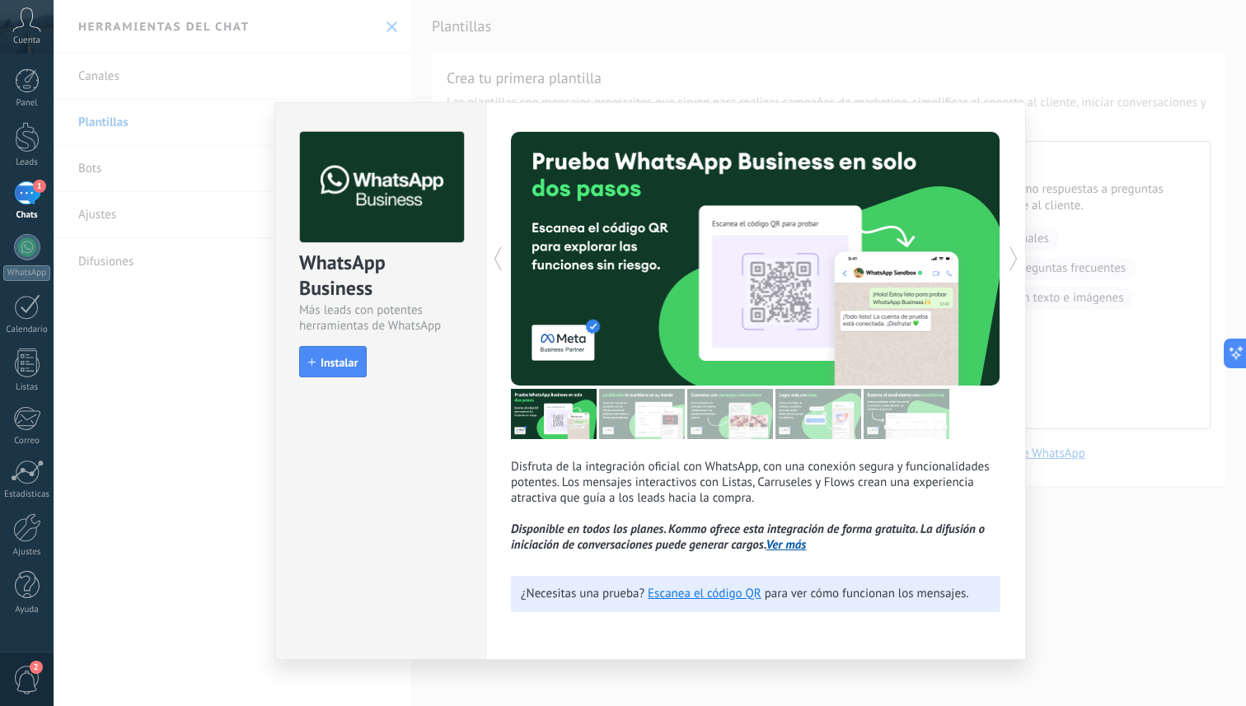
click at [600, 42] on div "WhatsApp Business Más leads con potentes herramientas de WhatsApp install Insta…" at bounding box center [650, 353] width 1192 height 706
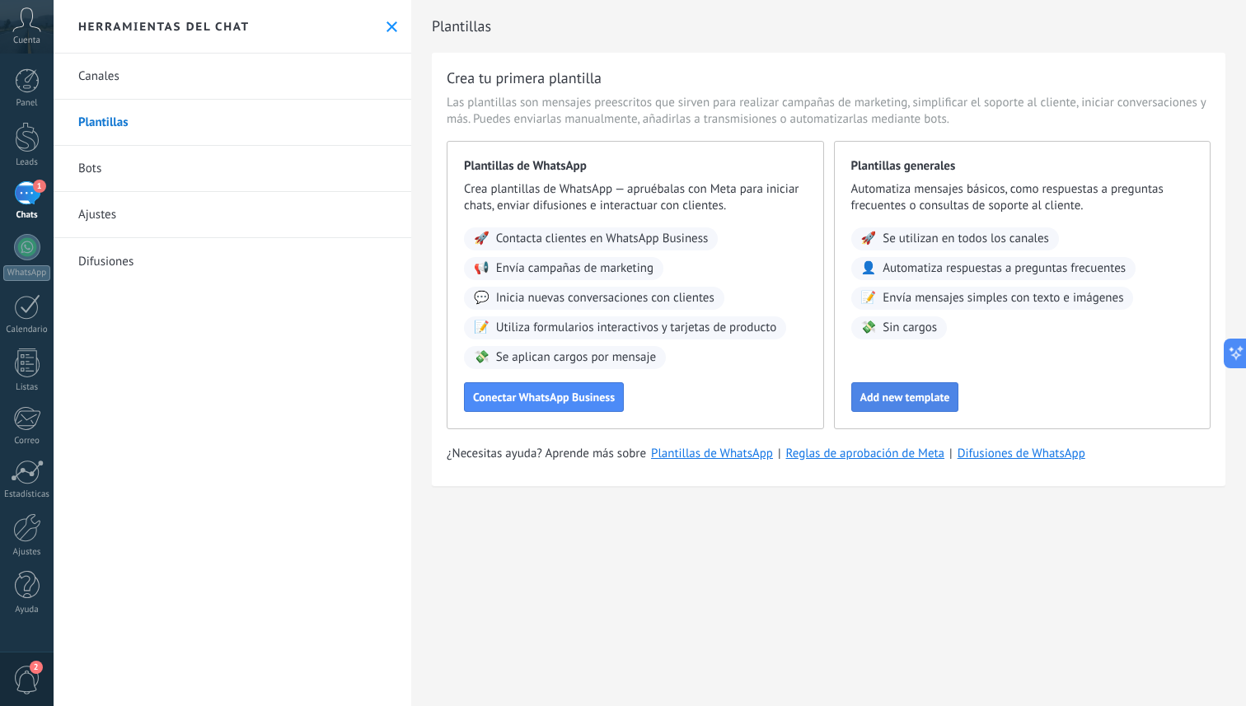
click at [894, 403] on span "Add new template" at bounding box center [905, 397] width 90 height 12
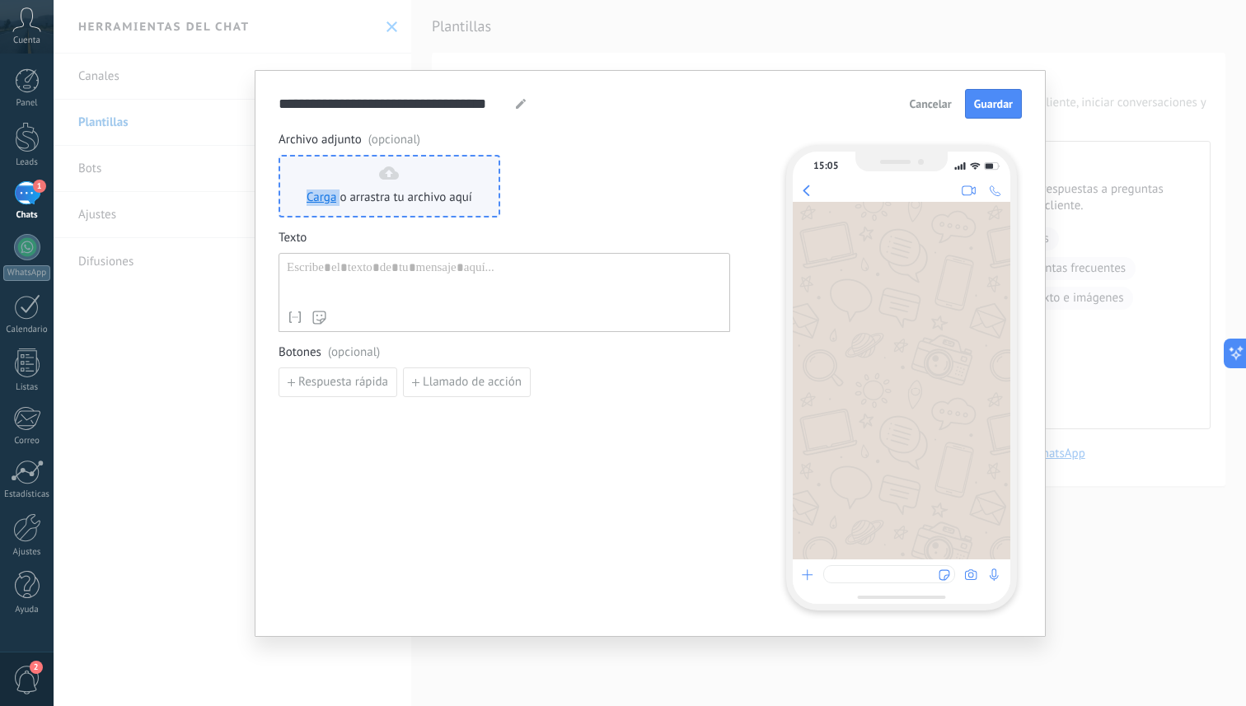
click at [425, 189] on div "Carga o arrastra tu archivo aquí Arrastra aquí" at bounding box center [390, 186] width 166 height 40
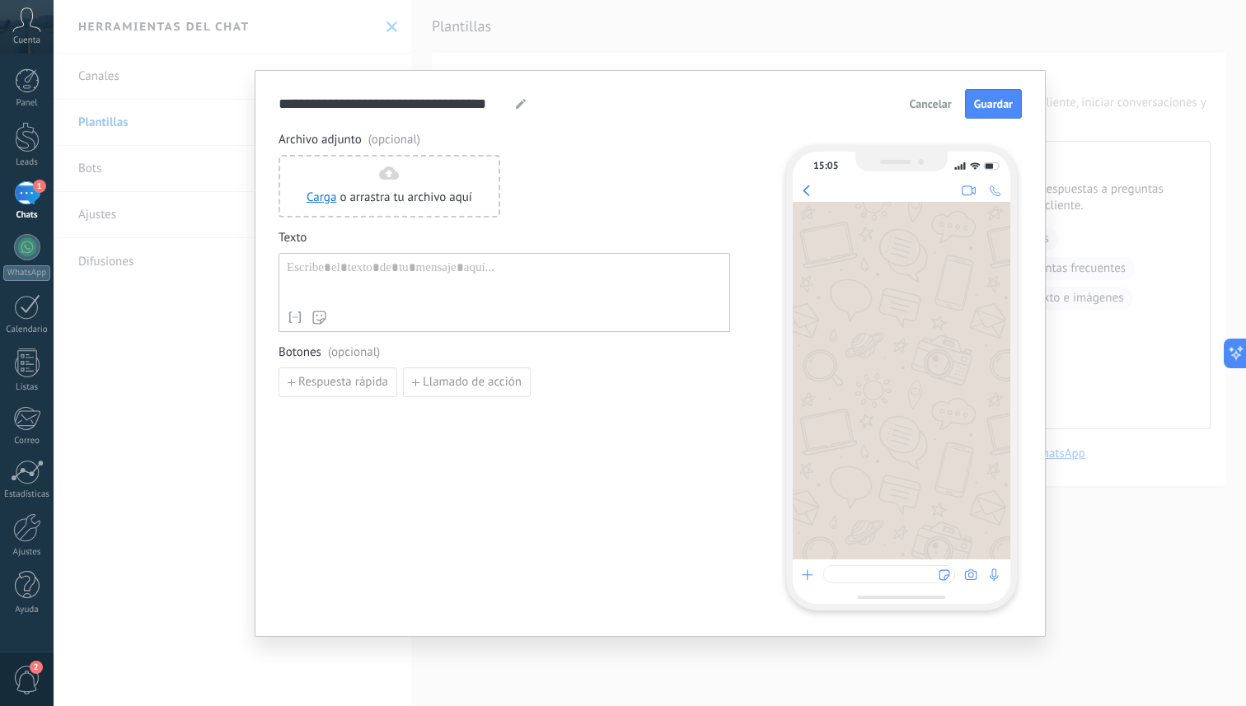
click at [358, 281] on div at bounding box center [504, 281] width 435 height 42
click at [377, 288] on div at bounding box center [504, 281] width 435 height 42
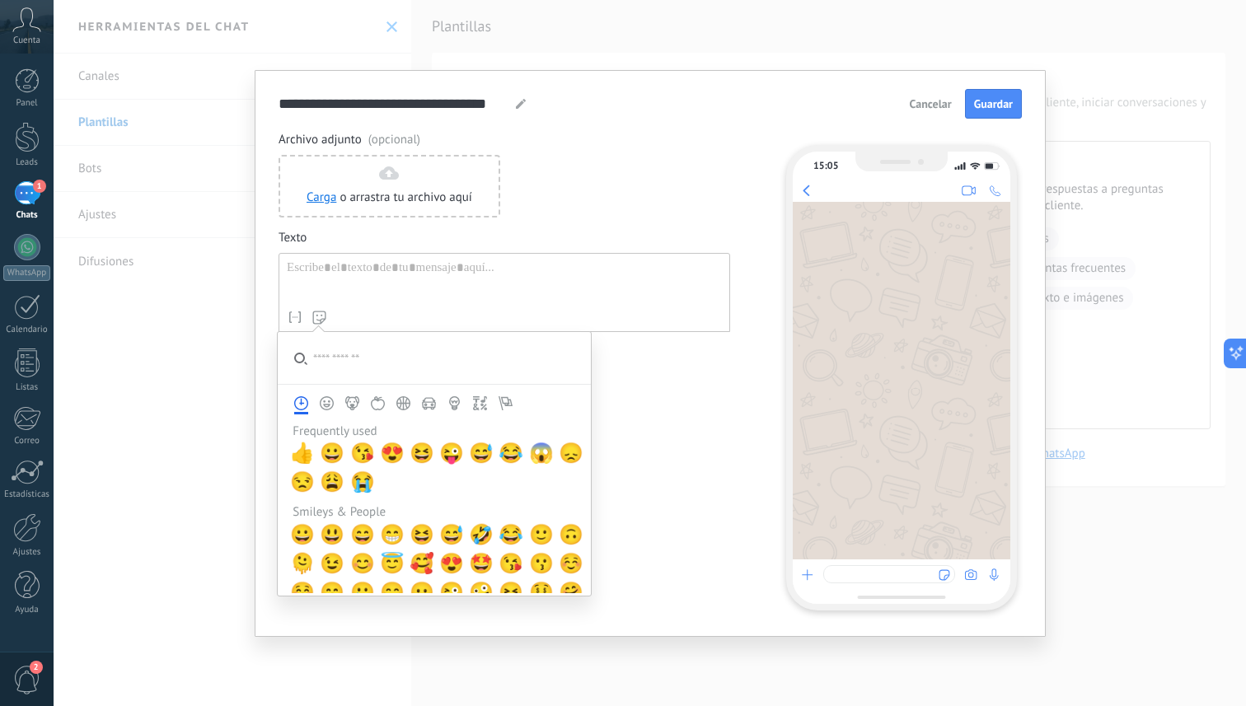
click at [367, 271] on div at bounding box center [504, 281] width 435 height 42
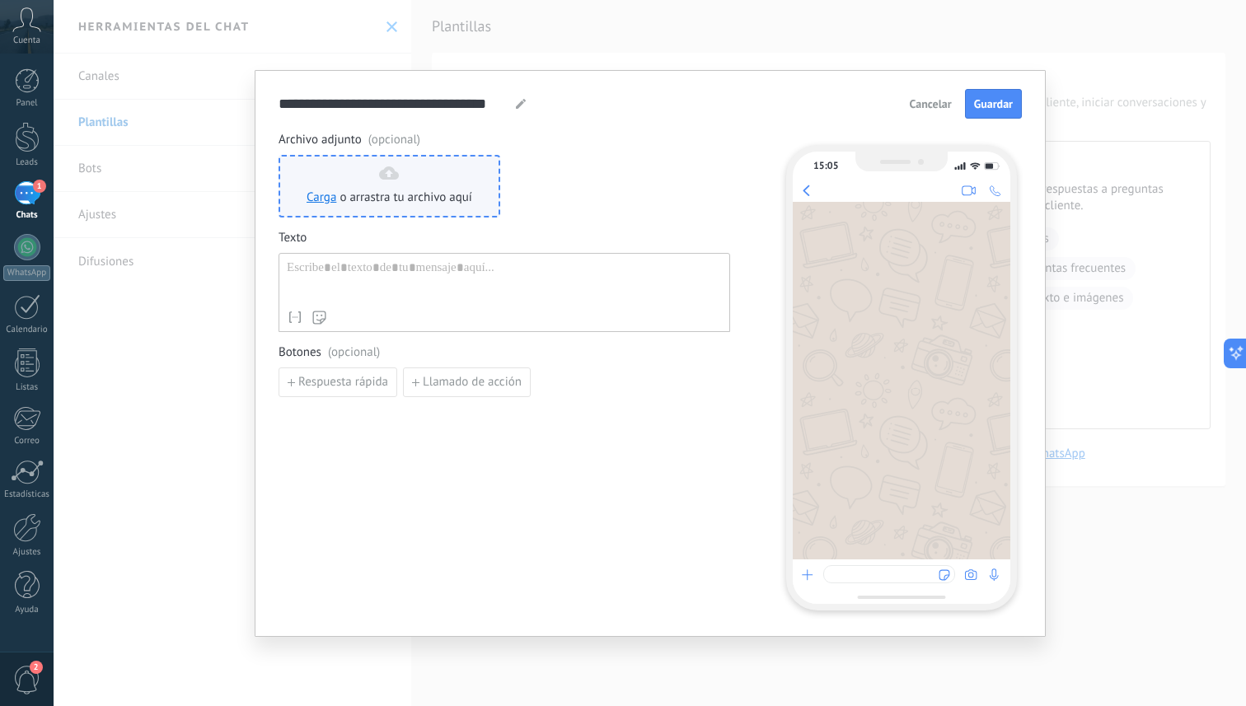
click at [401, 202] on span "o arrastra tu archivo aquí" at bounding box center [405, 198] width 133 height 16
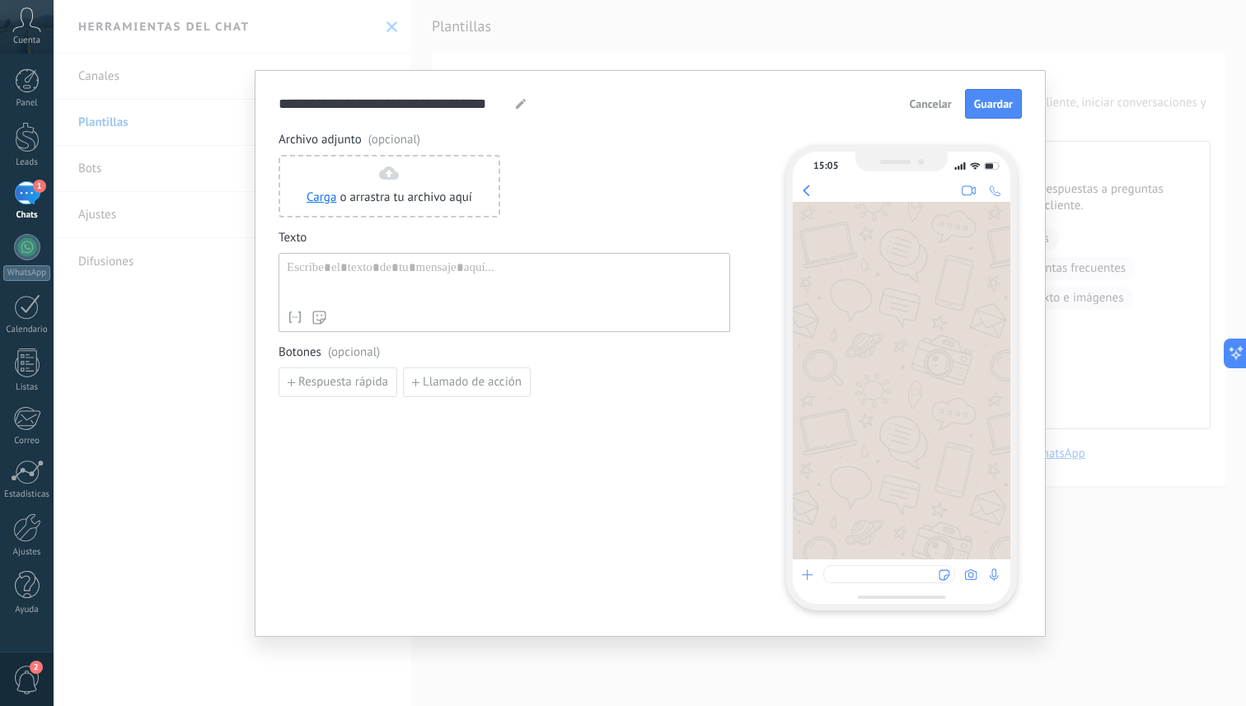
click at [401, 254] on div "Nombre del contacto Nombre Apellido Contacto ID Contacto usuario responsable Co…" at bounding box center [505, 292] width 452 height 79
click at [372, 290] on div at bounding box center [504, 281] width 435 height 42
click at [367, 280] on div at bounding box center [504, 281] width 435 height 42
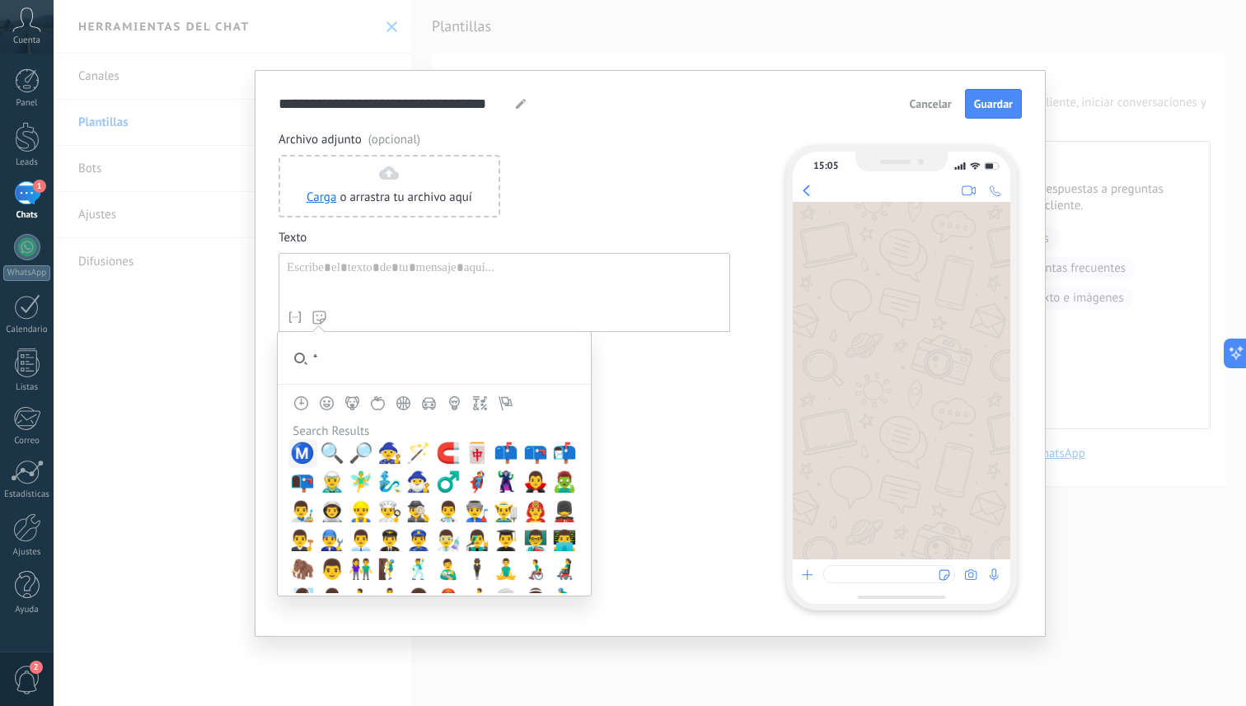
type input "*"
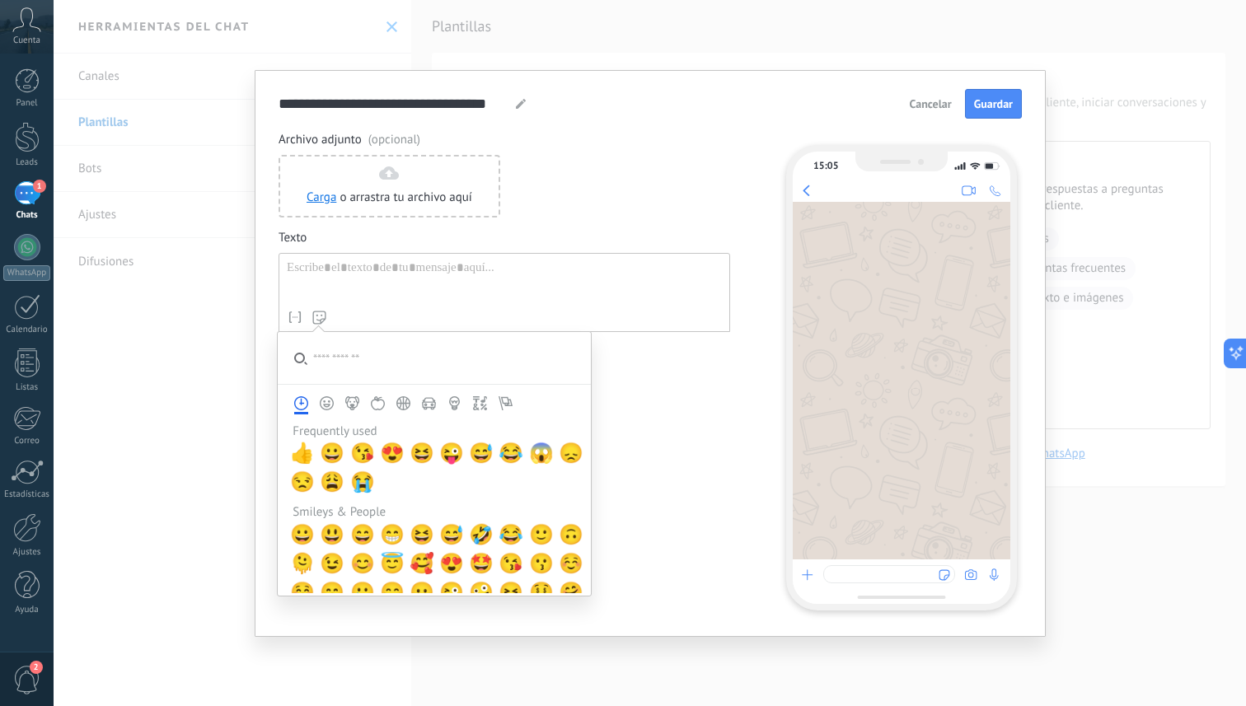
click at [367, 280] on div at bounding box center [504, 281] width 435 height 42
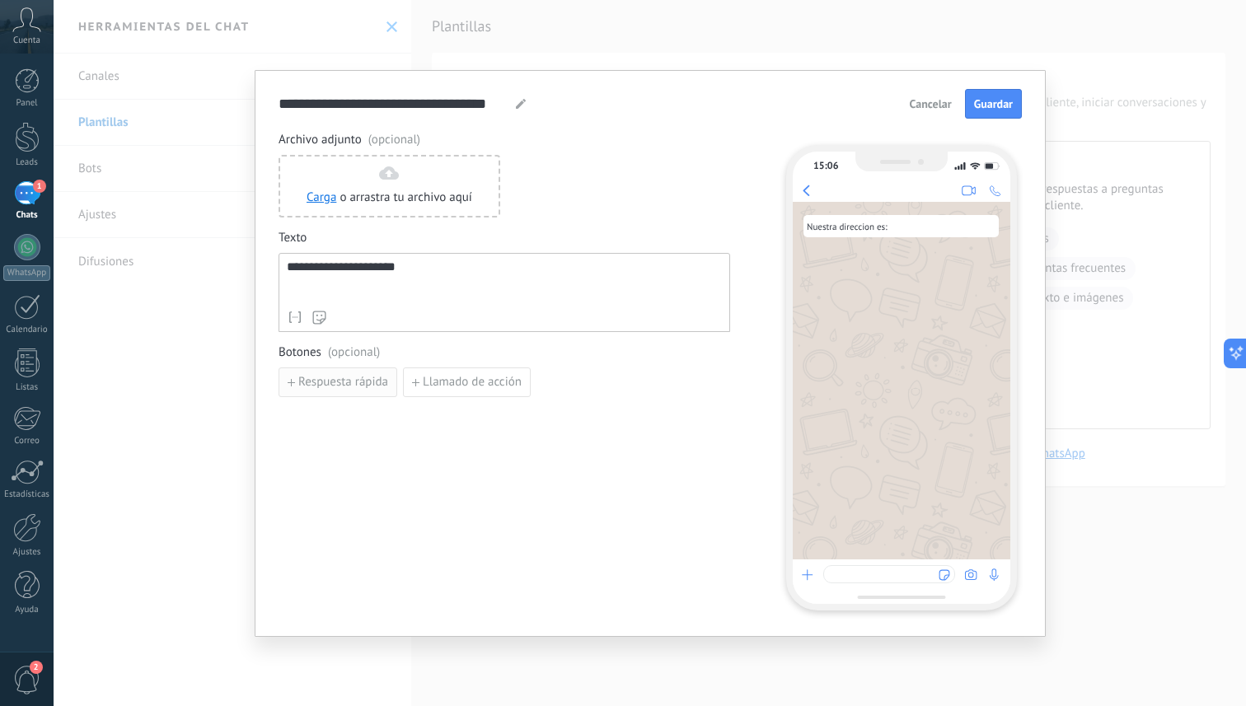
click at [338, 386] on span "Respuesta rápida" at bounding box center [343, 383] width 90 height 12
click at [356, 385] on input at bounding box center [367, 381] width 176 height 26
type input "*"
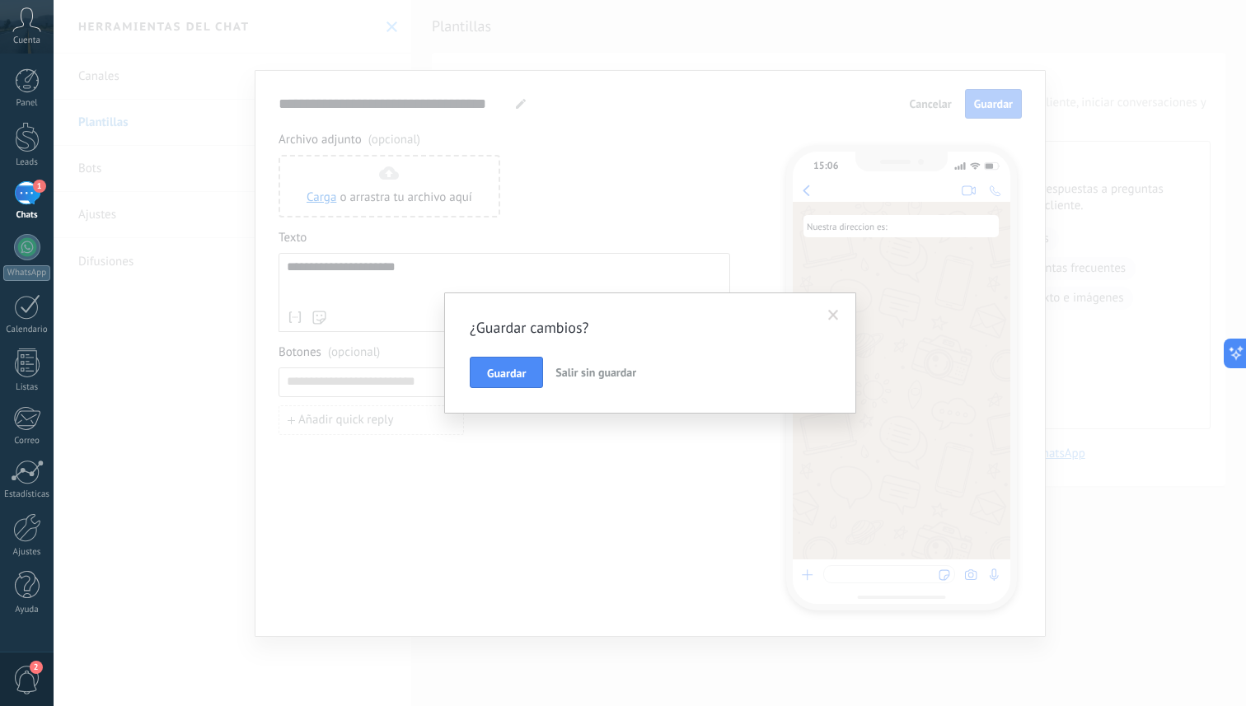
click at [580, 371] on span "Salir sin guardar" at bounding box center [595, 372] width 81 height 15
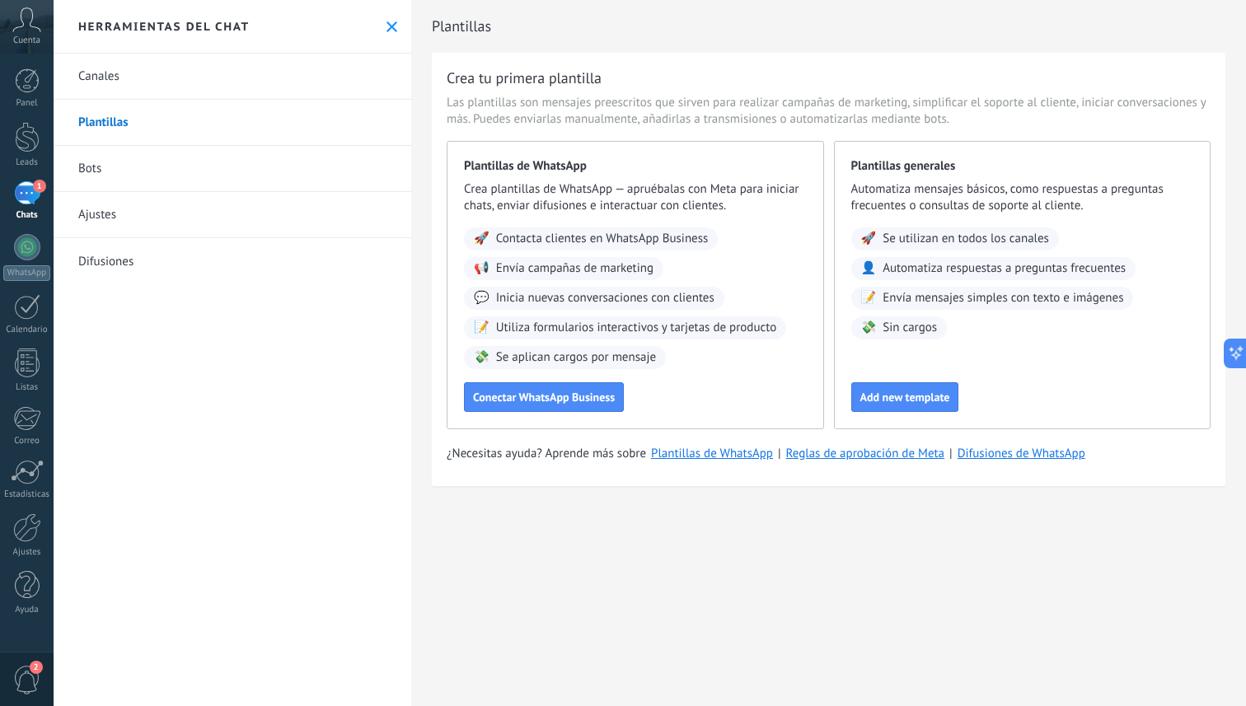
click at [118, 92] on link "Canales" at bounding box center [233, 77] width 358 height 46
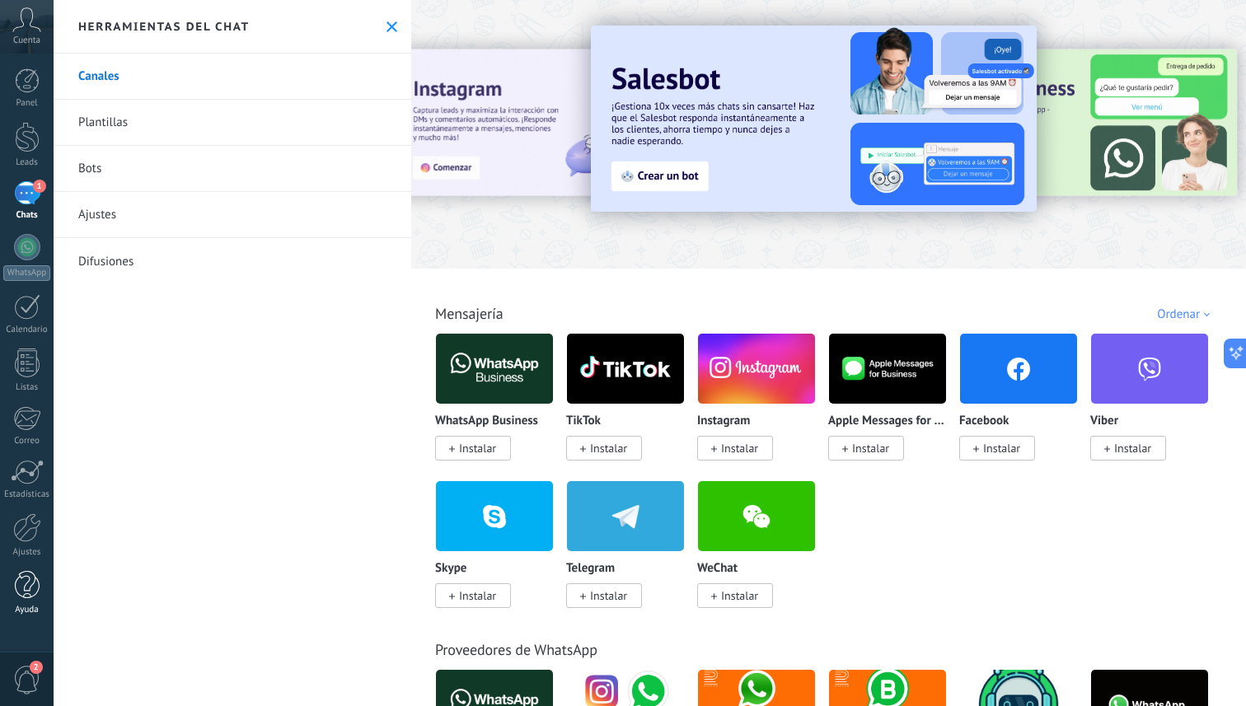
click at [25, 600] on link "Ayuda" at bounding box center [27, 593] width 54 height 44
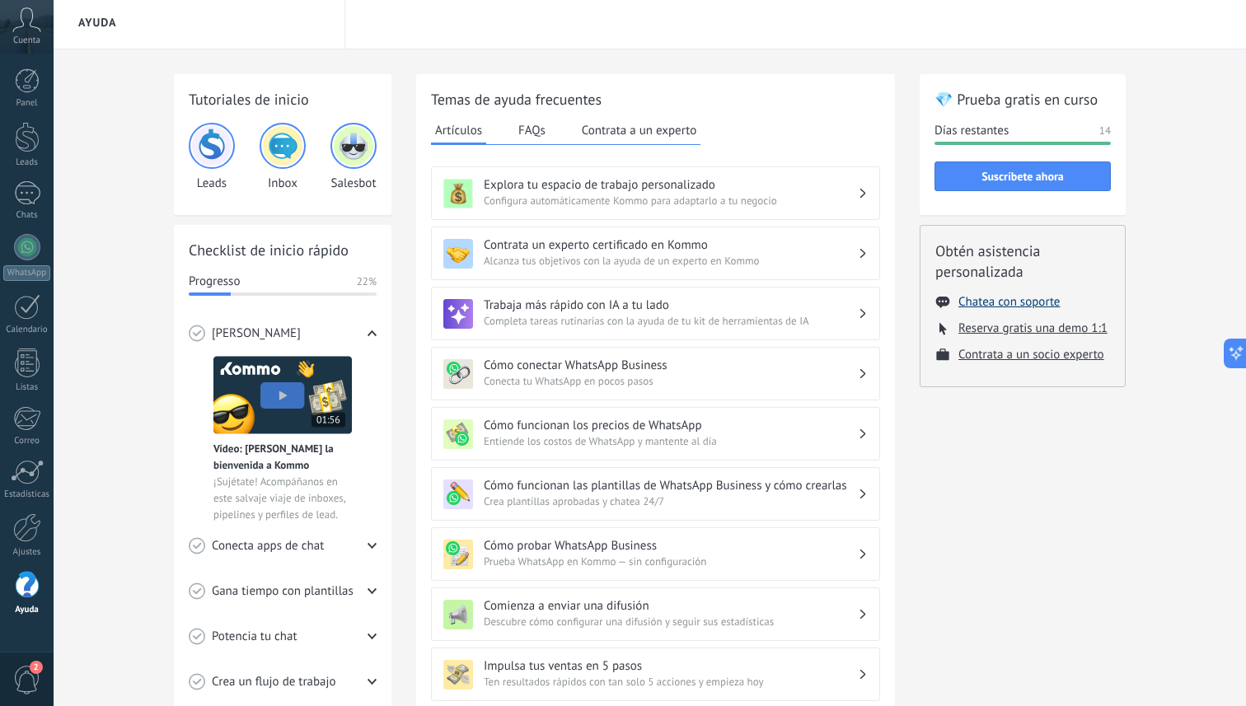
click at [1014, 304] on button "Chatea con soporte" at bounding box center [1008, 302] width 101 height 16
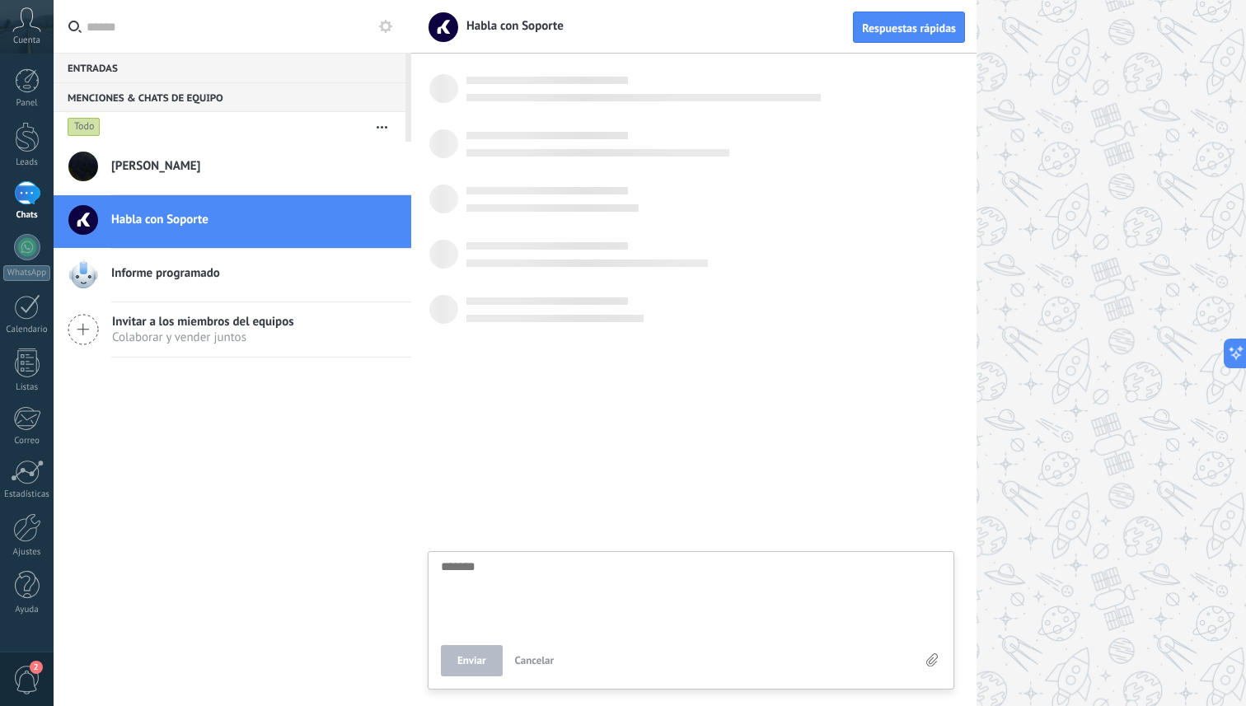
scroll to position [16, 0]
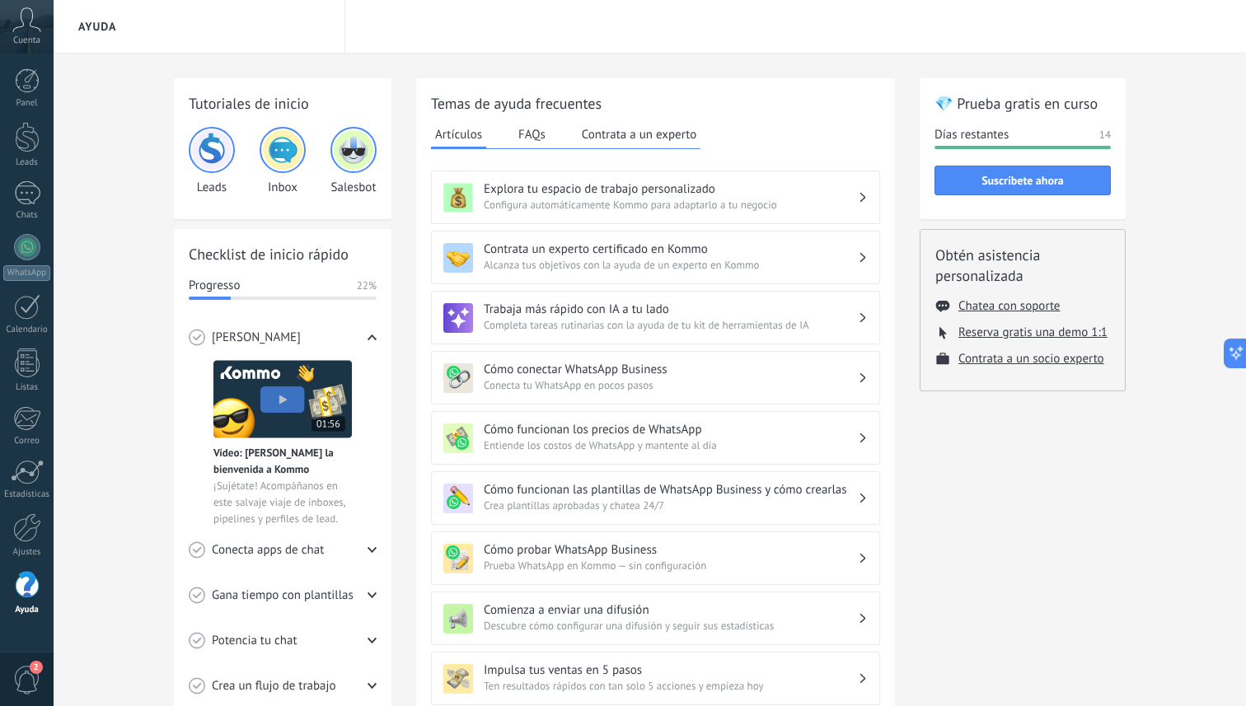
click at [35, 30] on icon at bounding box center [26, 19] width 29 height 25
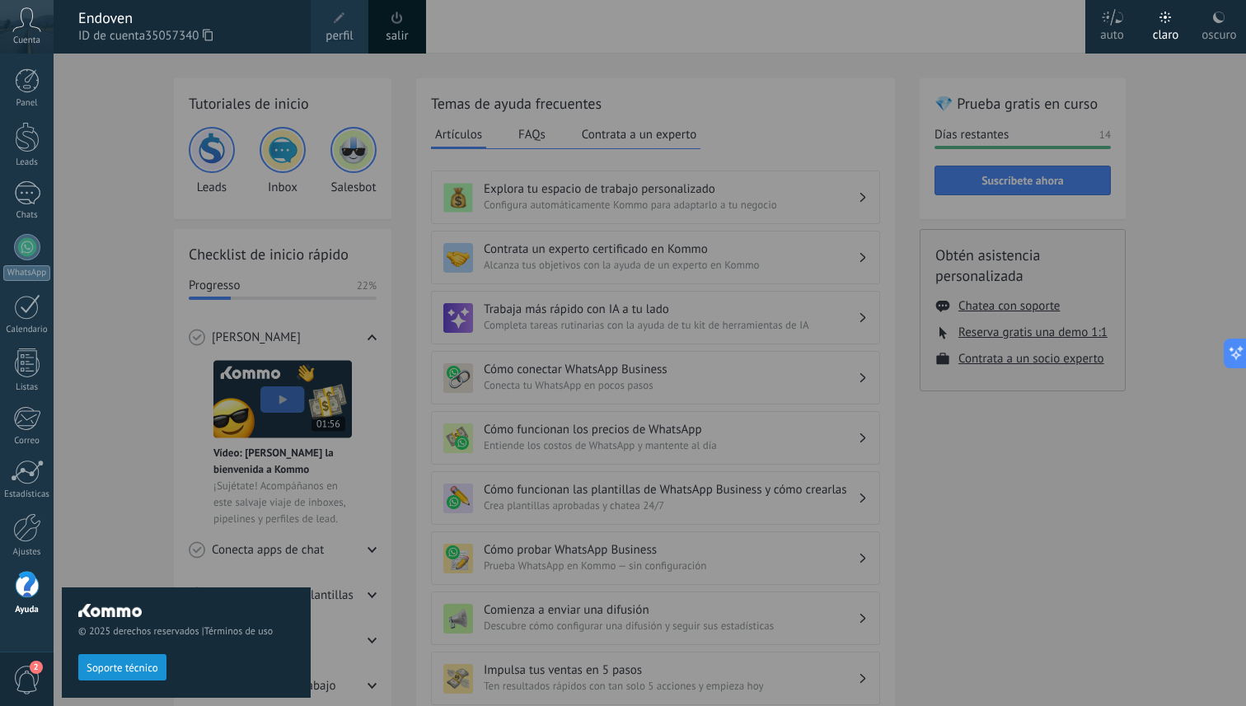
click at [261, 202] on div "© 2025 derechos reservados | Términos de uso Soporte técnico" at bounding box center [186, 380] width 249 height 653
click at [213, 120] on div "© 2025 derechos reservados | Términos de uso Soporte técnico" at bounding box center [186, 380] width 249 height 653
click at [27, 23] on icon at bounding box center [26, 19] width 29 height 25
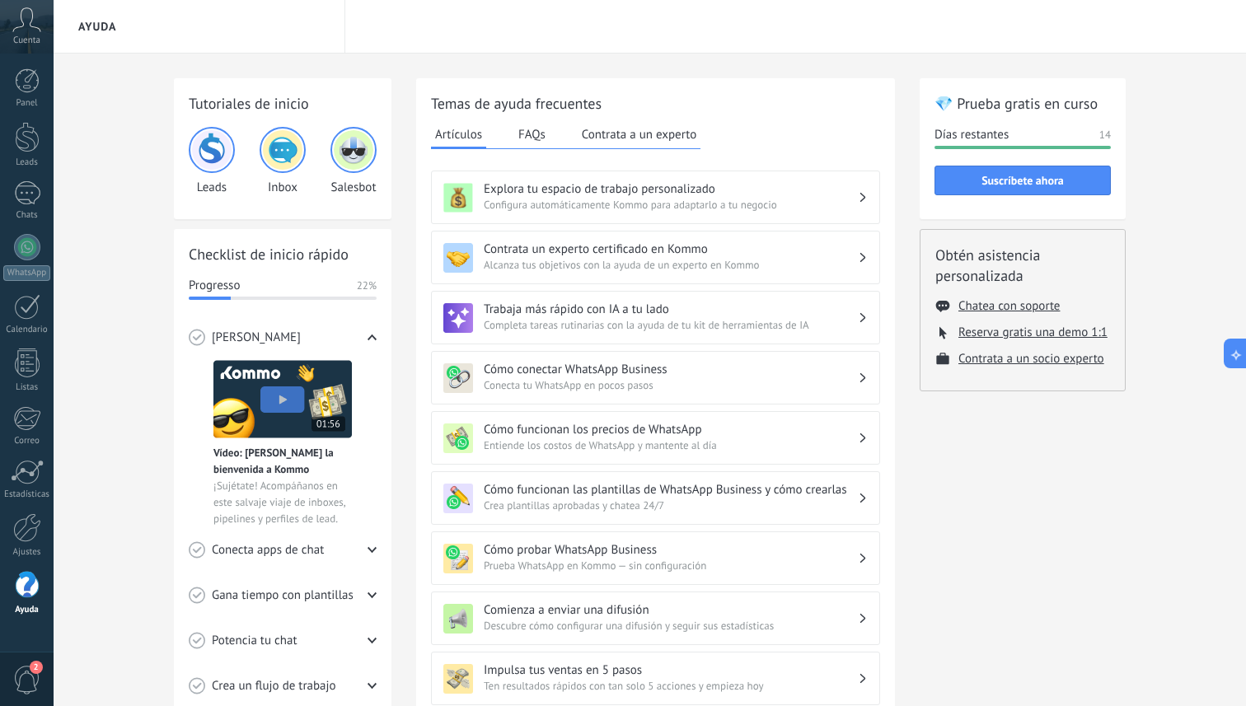
click at [31, 26] on use at bounding box center [27, 19] width 28 height 24
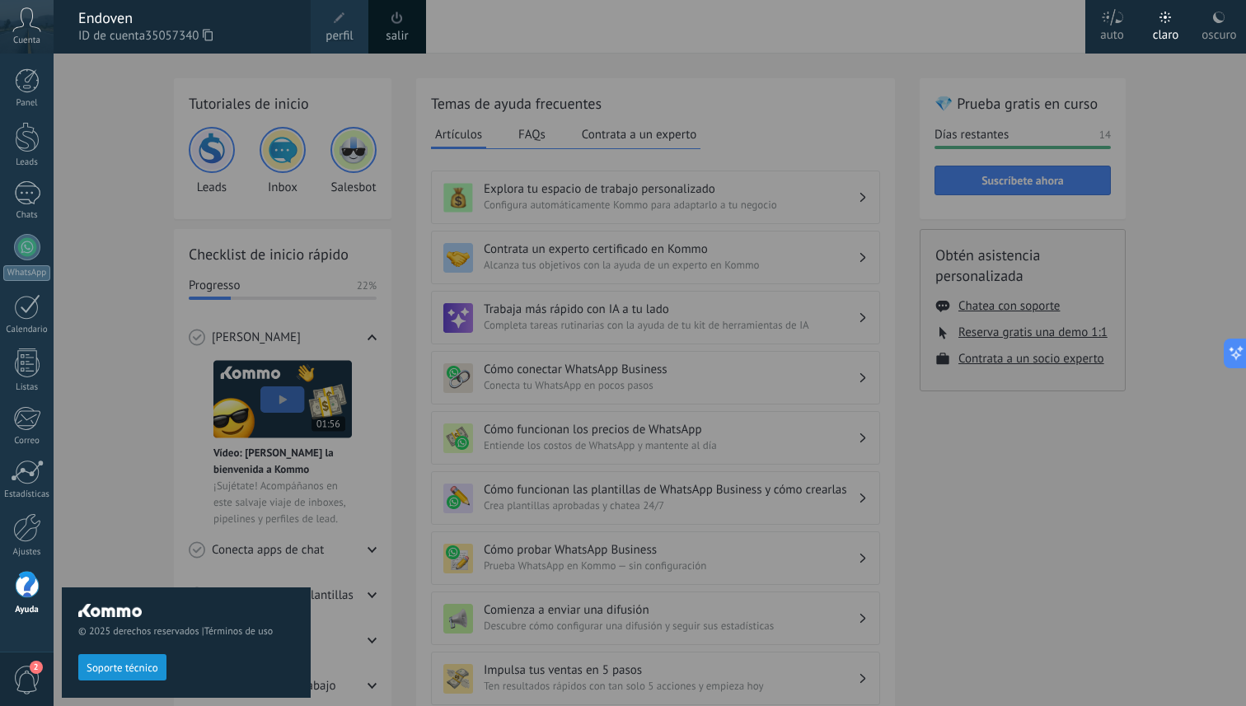
click at [128, 136] on div "© 2025 derechos reservados | Términos de uso Soporte técnico" at bounding box center [186, 380] width 249 height 653
click at [26, 36] on span "Cuenta" at bounding box center [26, 40] width 27 height 11
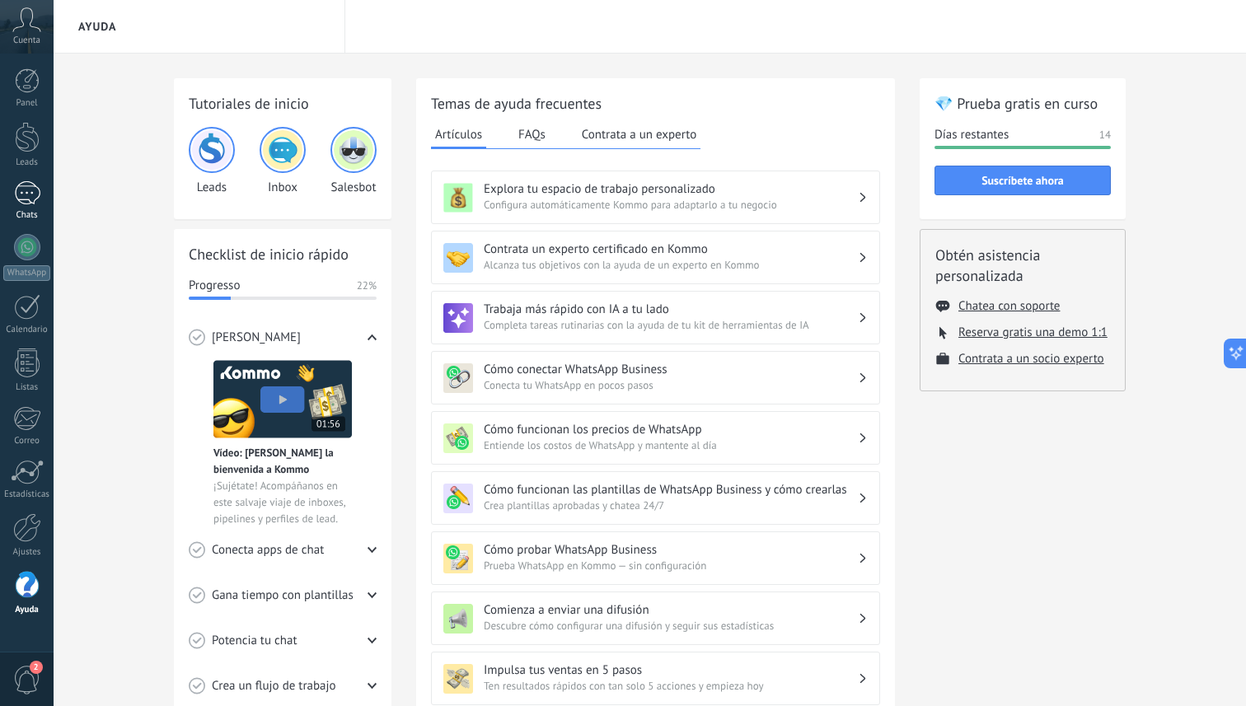
click at [26, 204] on div at bounding box center [27, 193] width 26 height 24
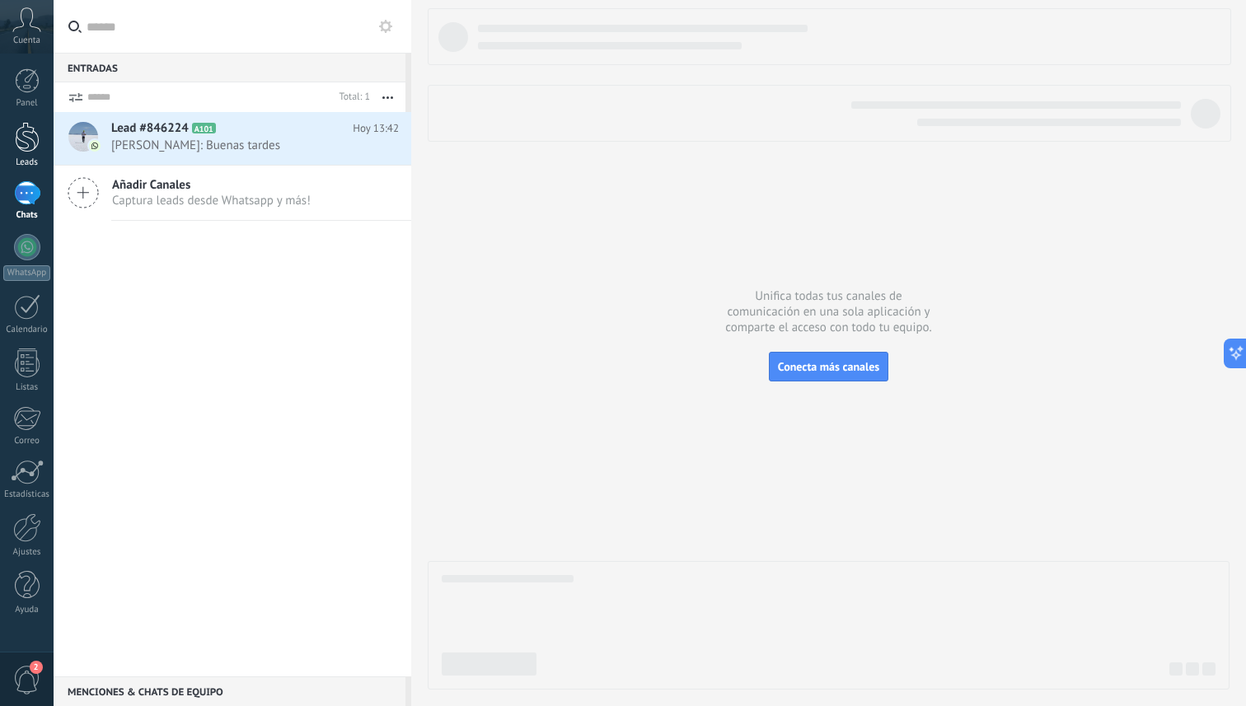
click at [21, 143] on div at bounding box center [27, 137] width 25 height 30
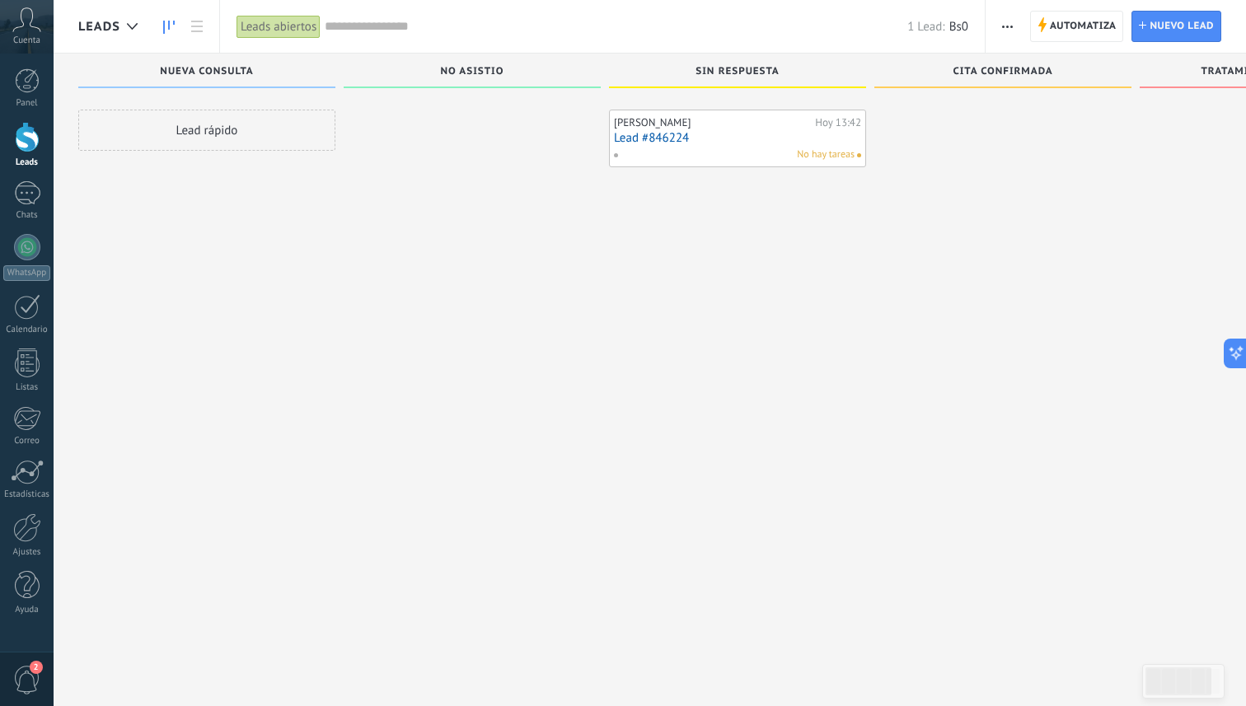
click at [747, 149] on div "No hay tareas" at bounding box center [733, 154] width 241 height 15
click at [668, 132] on link "Lead #846224" at bounding box center [737, 138] width 247 height 14
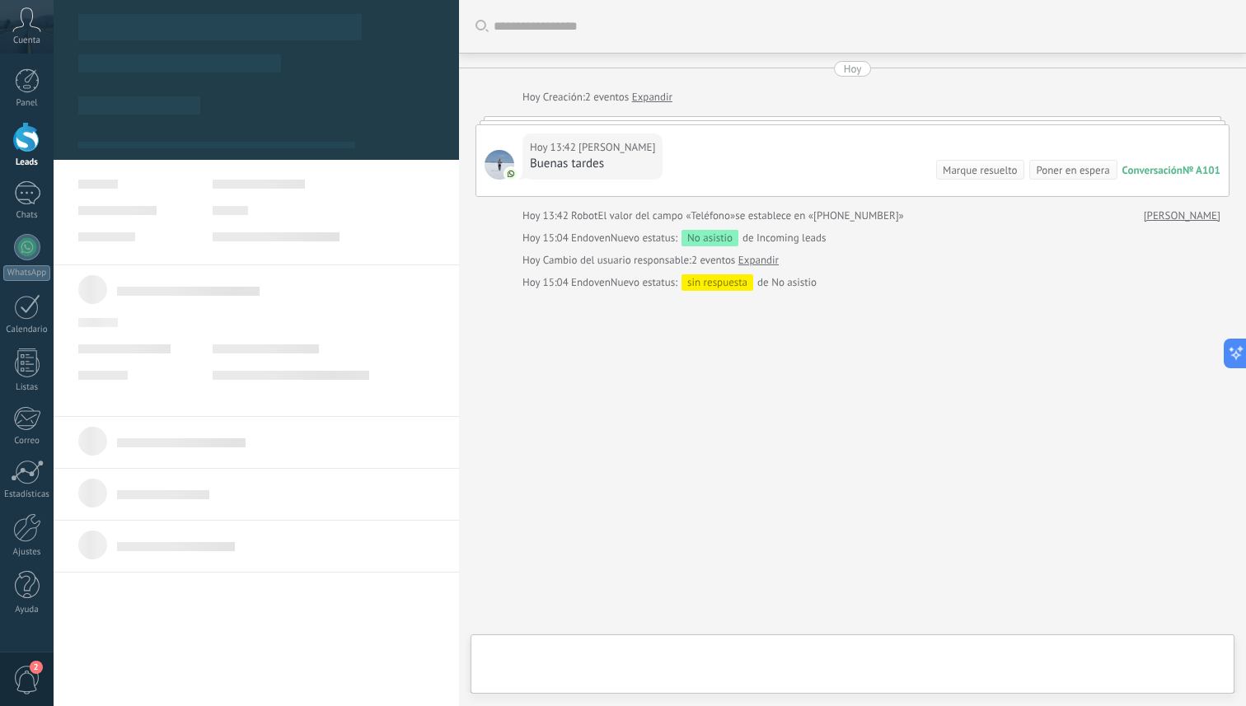
scroll to position [25, 0]
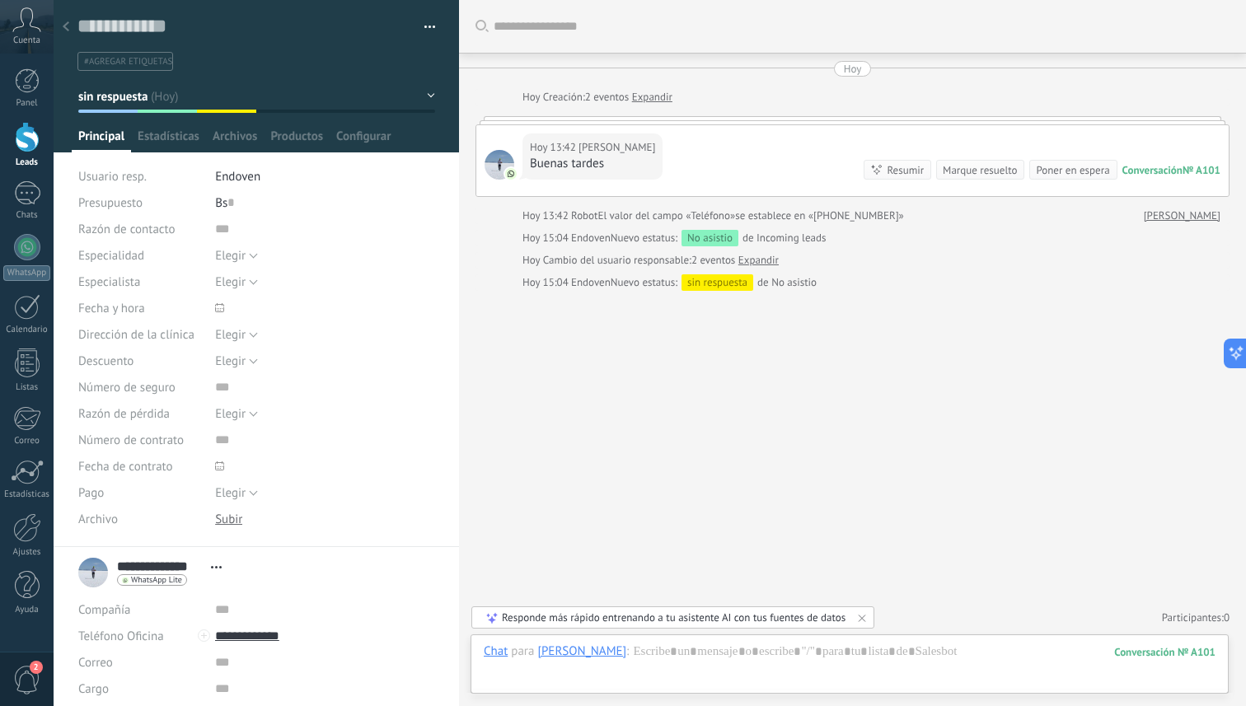
click at [42, 23] on div "Cuenta" at bounding box center [27, 27] width 54 height 54
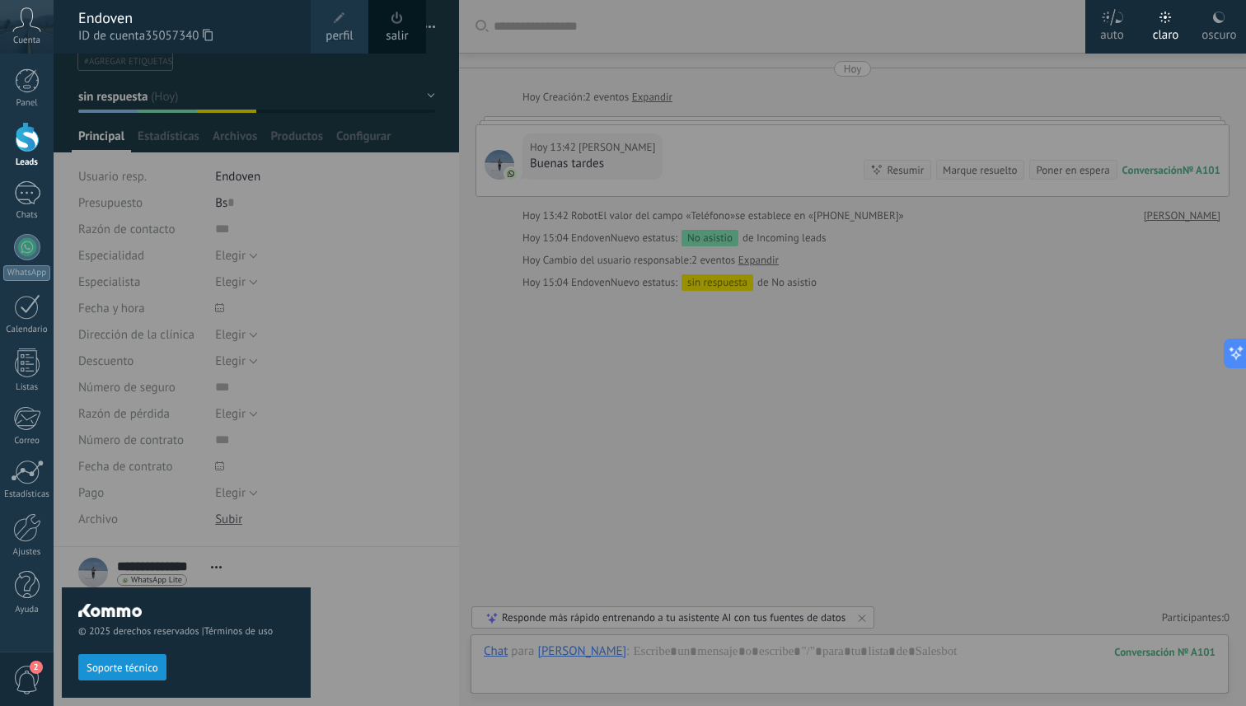
drag, startPoint x: 42, startPoint y: 23, endPoint x: 31, endPoint y: 23, distance: 10.7
click at [31, 23] on div "Cuenta" at bounding box center [27, 27] width 54 height 54
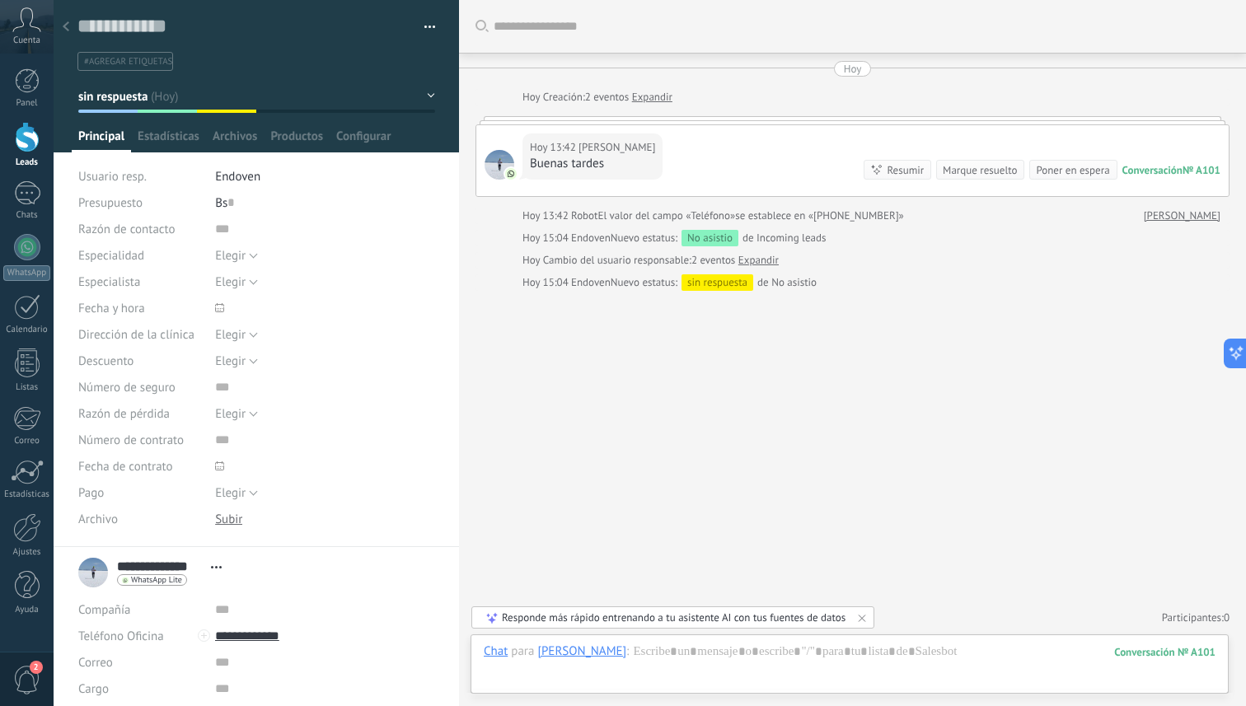
click at [31, 23] on icon at bounding box center [26, 19] width 29 height 25
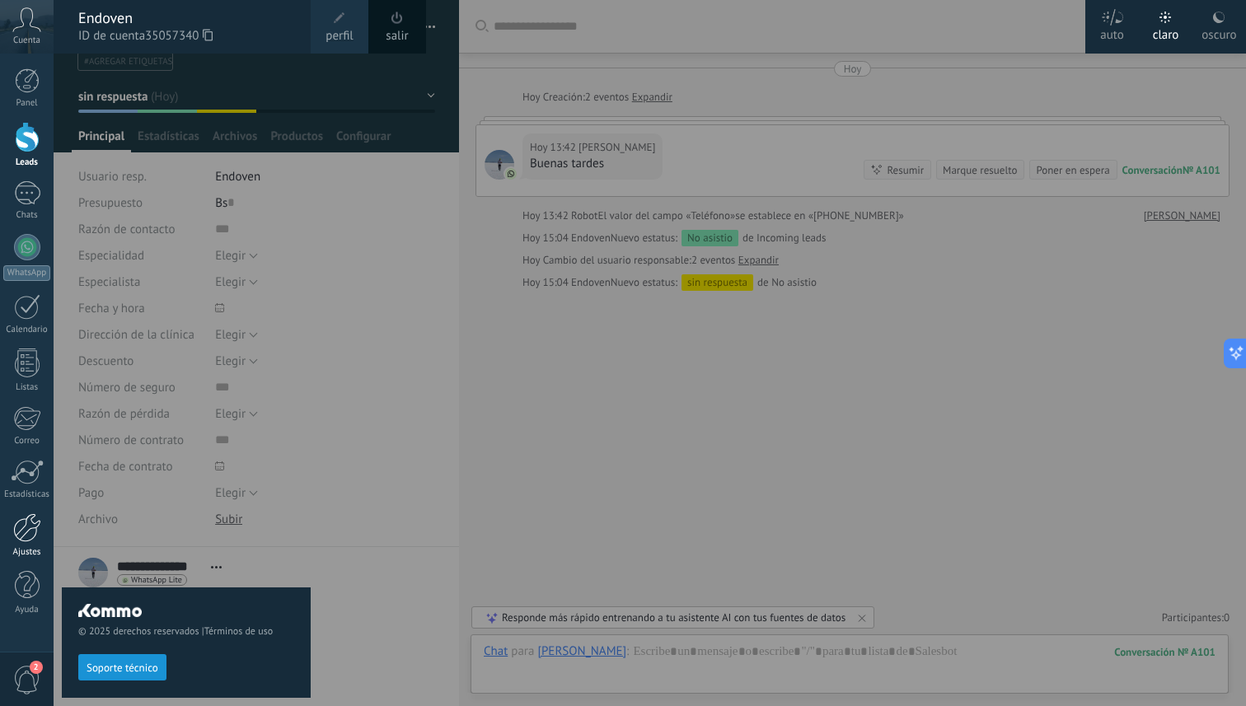
click at [22, 517] on div at bounding box center [27, 527] width 28 height 29
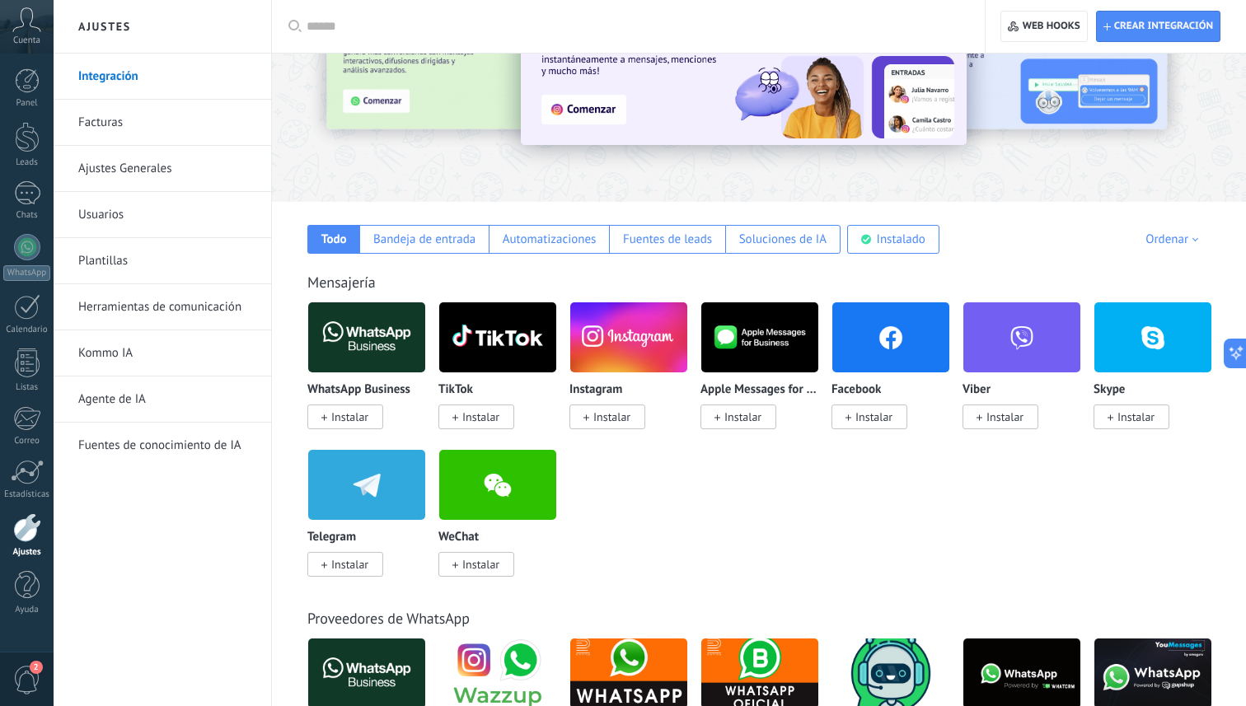
scroll to position [140, 0]
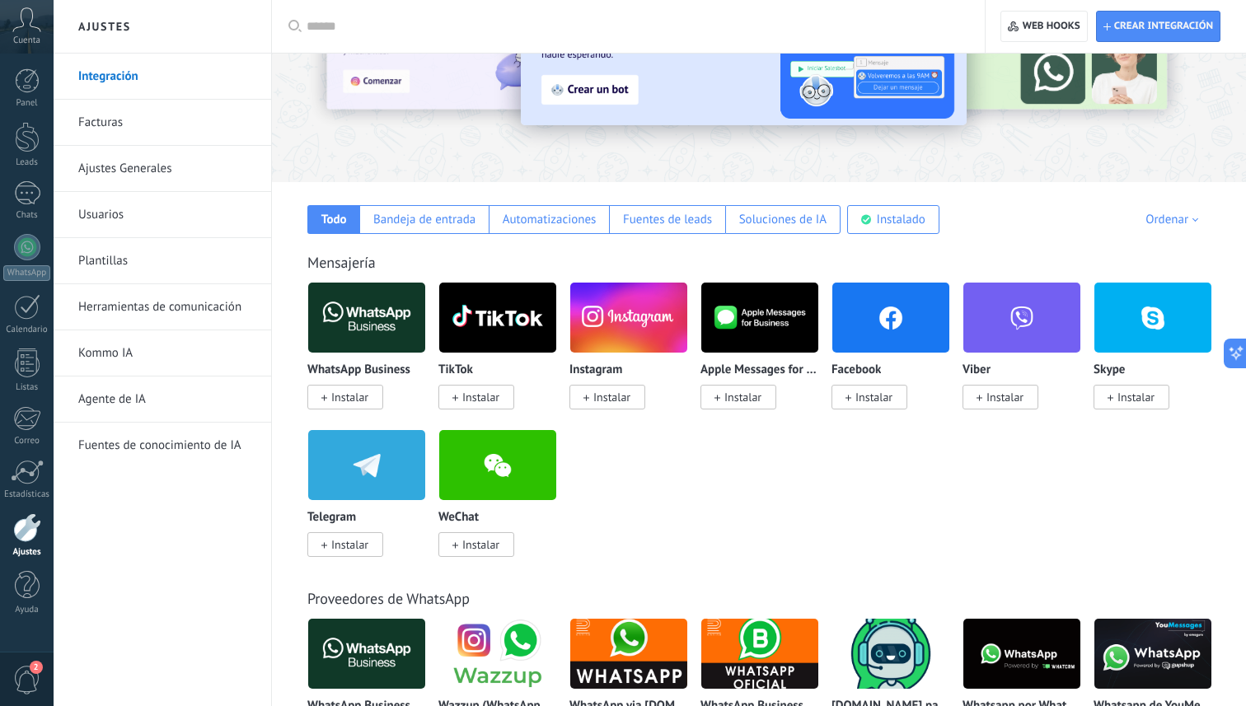
click at [32, 34] on div "Cuenta" at bounding box center [27, 27] width 54 height 54
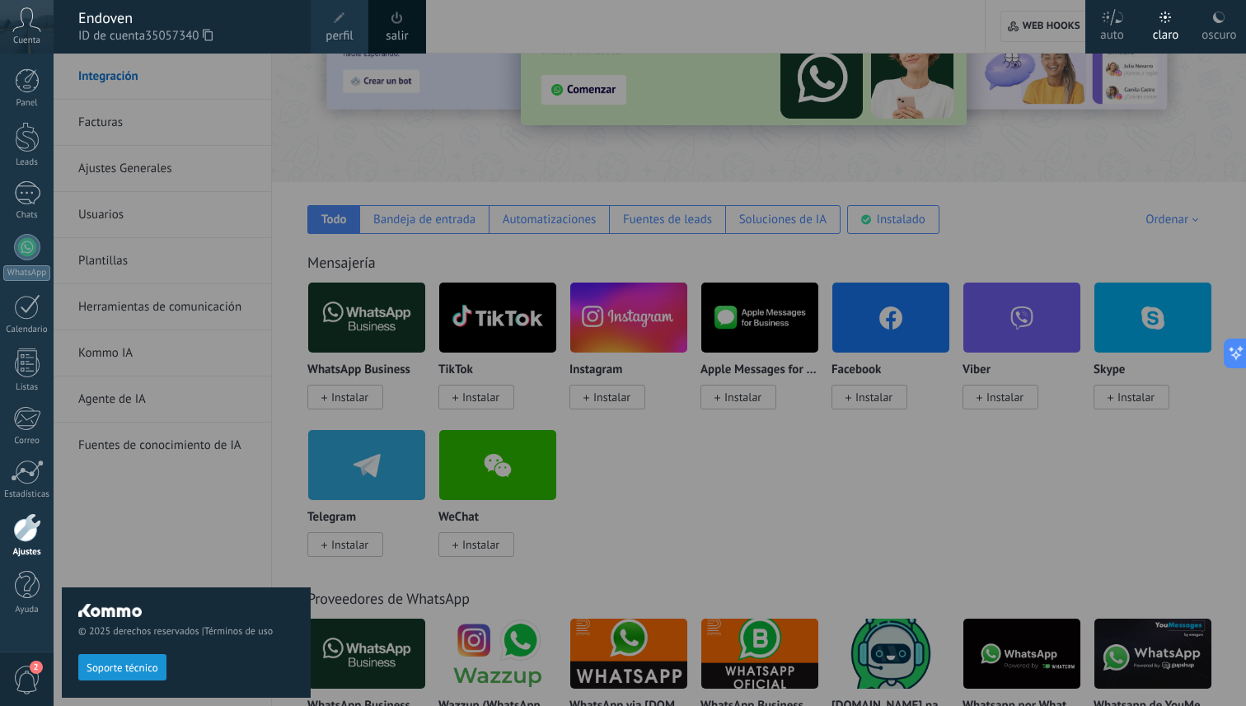
click at [698, 398] on div at bounding box center [677, 353] width 1246 height 706
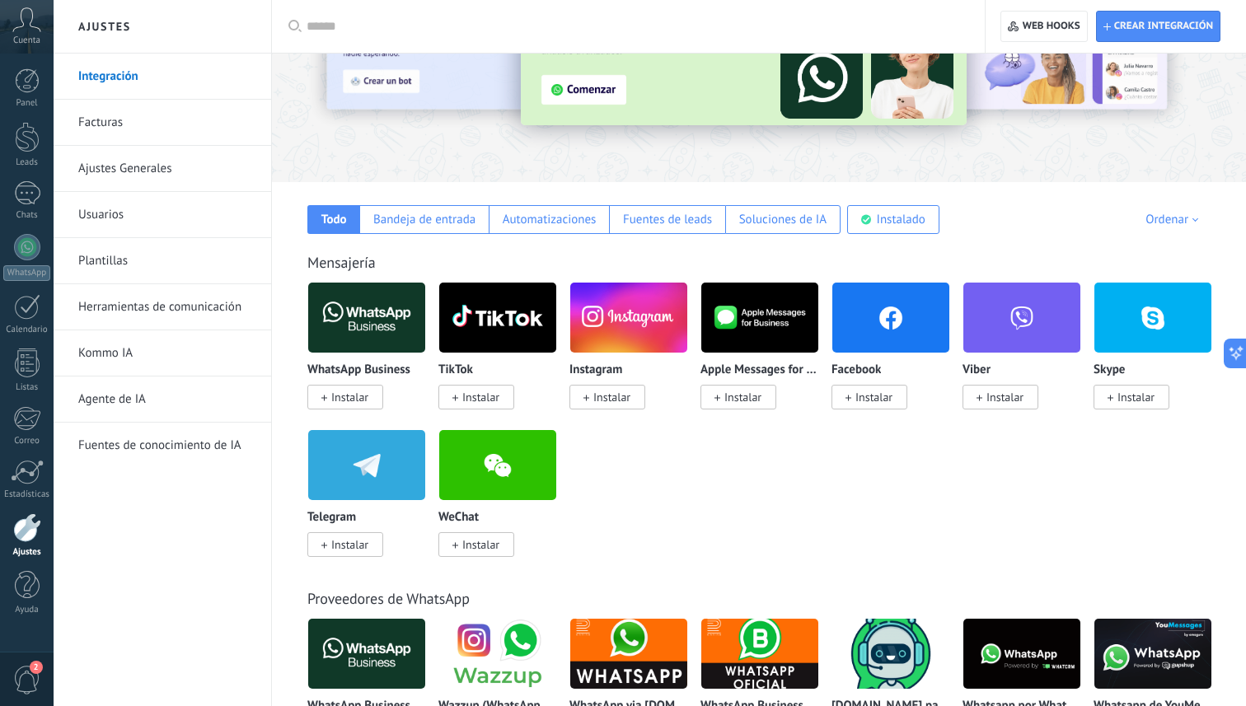
click at [630, 346] on img at bounding box center [628, 318] width 117 height 80
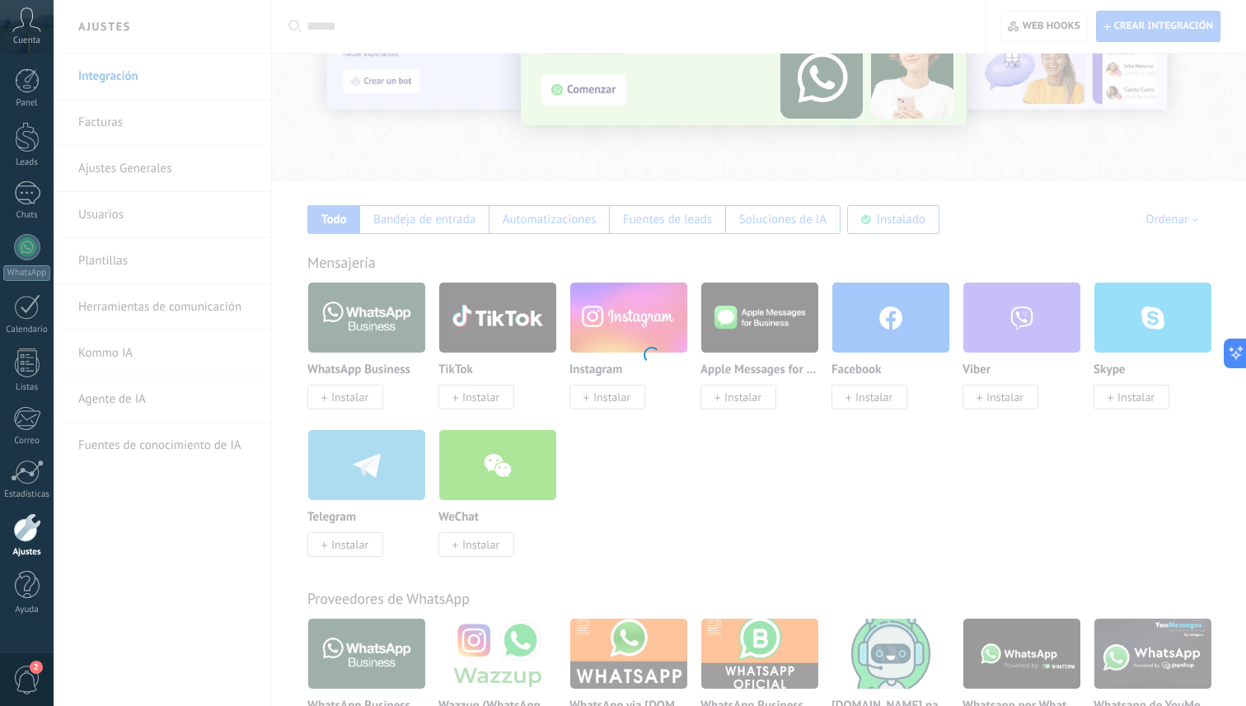
click at [612, 400] on div "Instagram Obtén leads de Instagram y mantente conectado sin salir de Kommo Inst…" at bounding box center [650, 353] width 1192 height 706
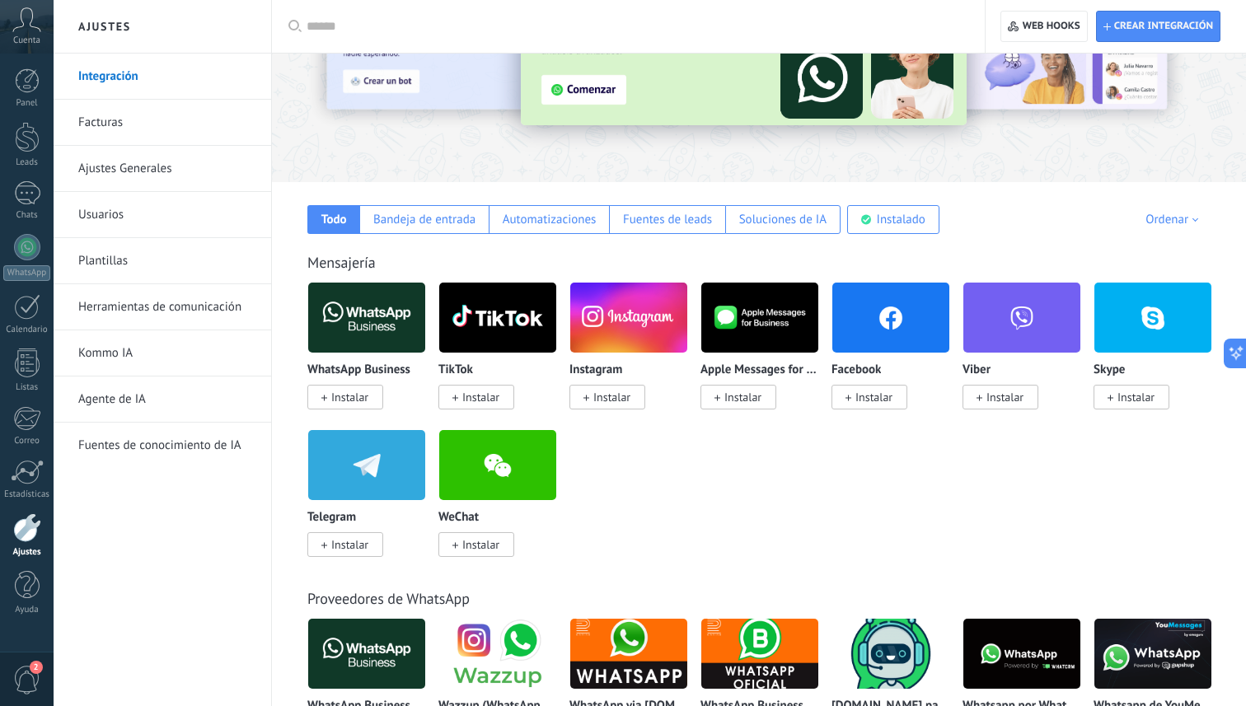
click at [612, 400] on span "Instalar" at bounding box center [611, 397] width 37 height 15
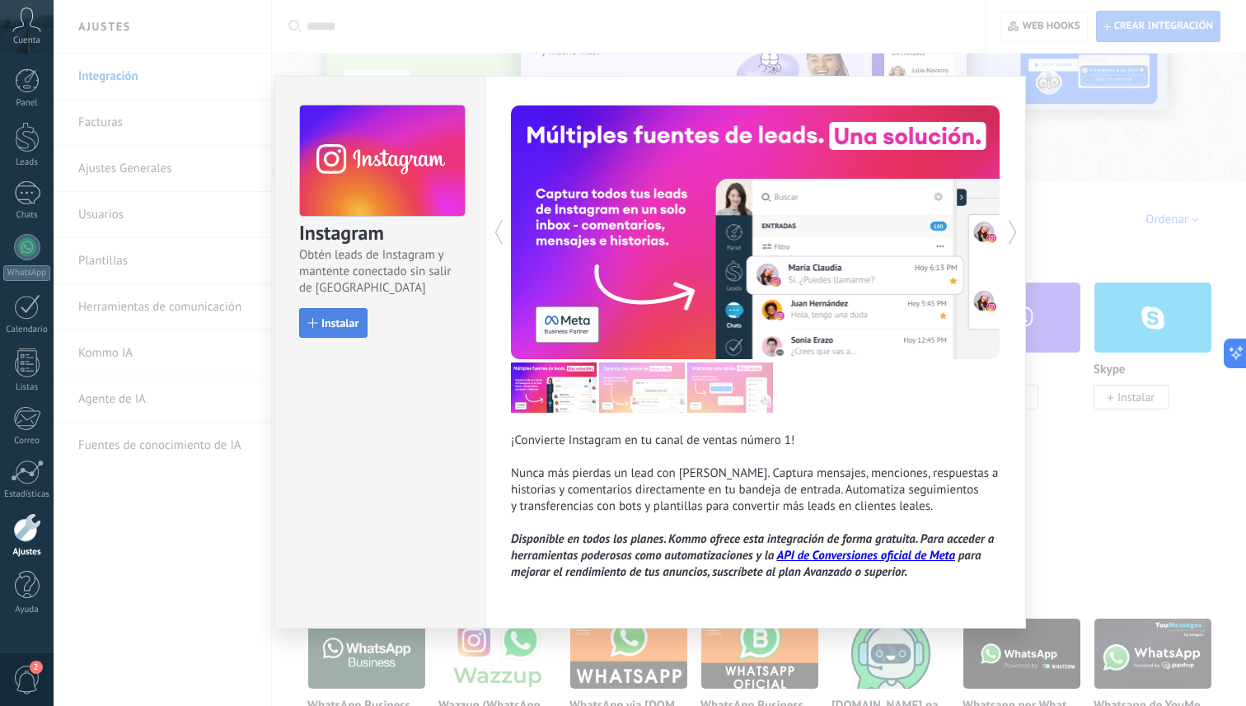
click at [338, 320] on span "Instalar" at bounding box center [339, 323] width 37 height 12
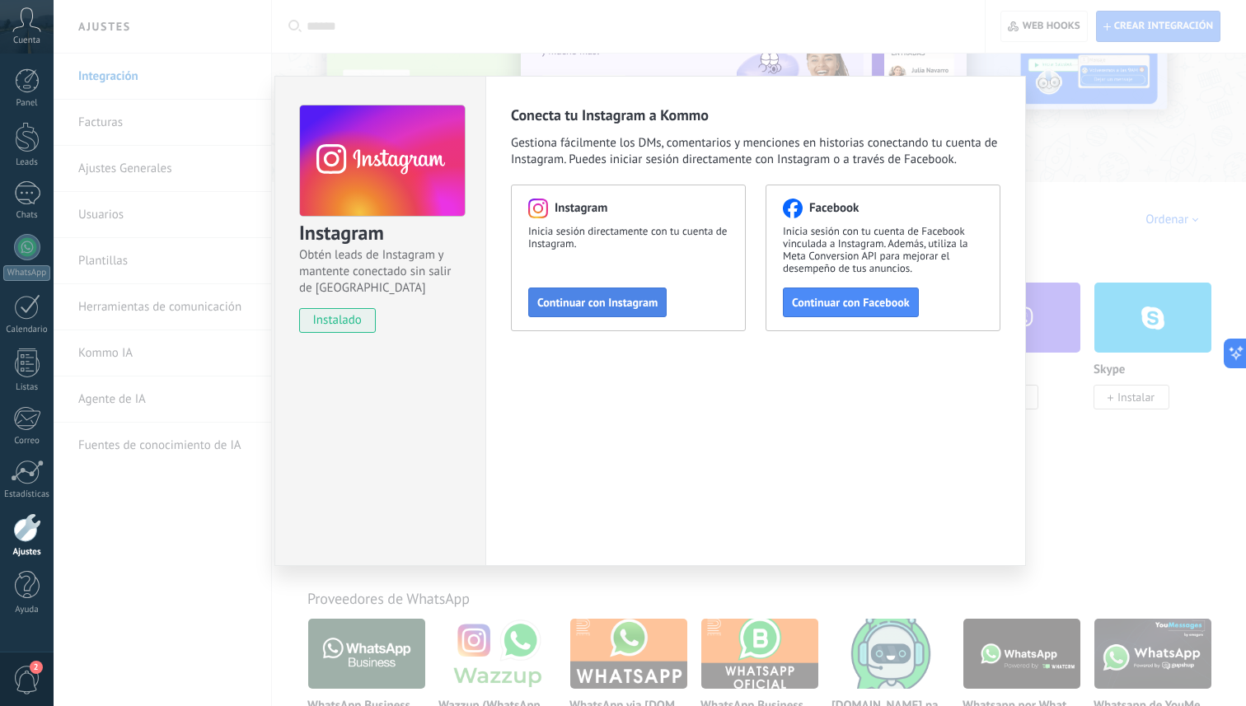
click at [617, 298] on span "Continuar con Instagram" at bounding box center [597, 303] width 120 height 12
click at [232, 157] on div "Instagram Obtén leads de Instagram y mantente conectado sin salir de Kommo inst…" at bounding box center [650, 353] width 1192 height 706
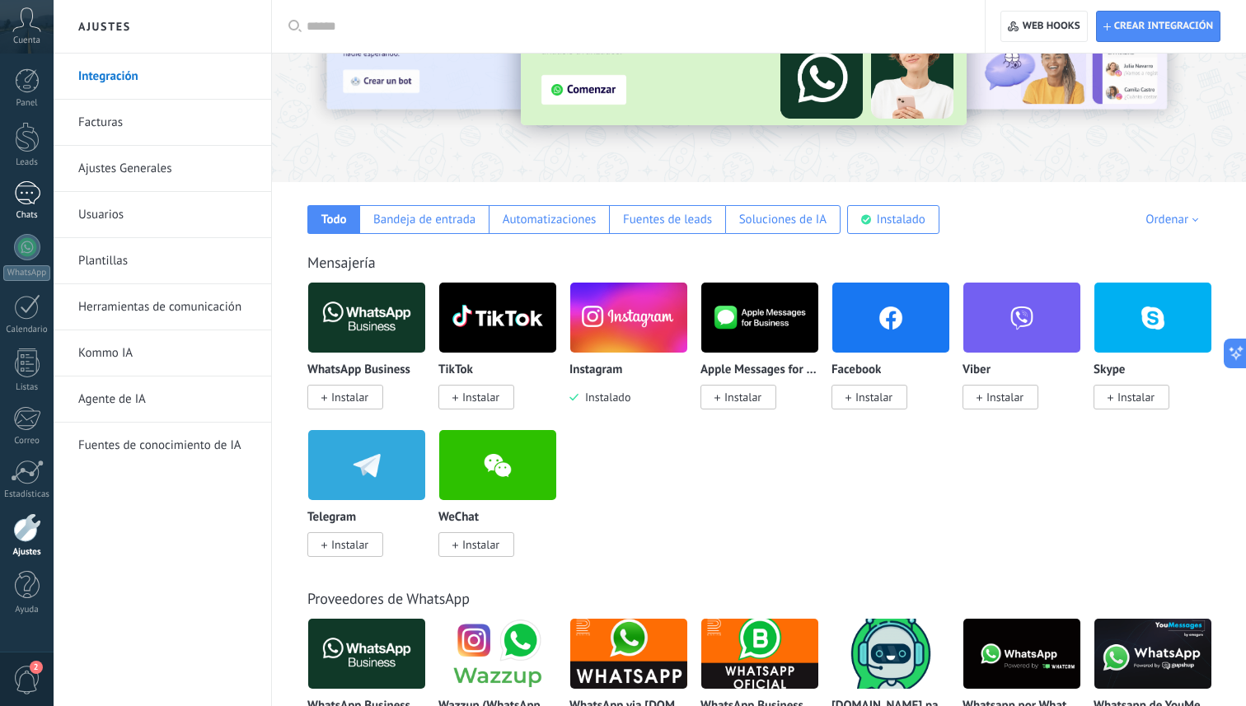
click at [28, 201] on div at bounding box center [27, 193] width 26 height 24
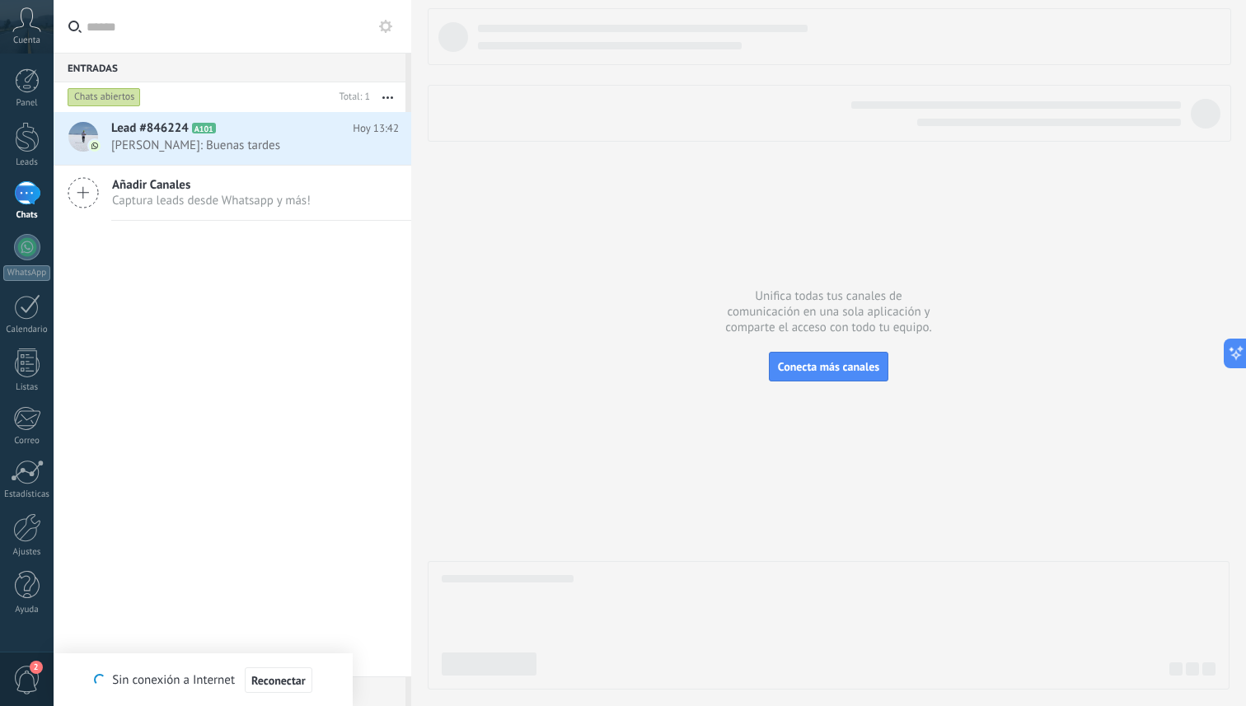
type textarea "*******"
